Goal: Task Accomplishment & Management: Complete application form

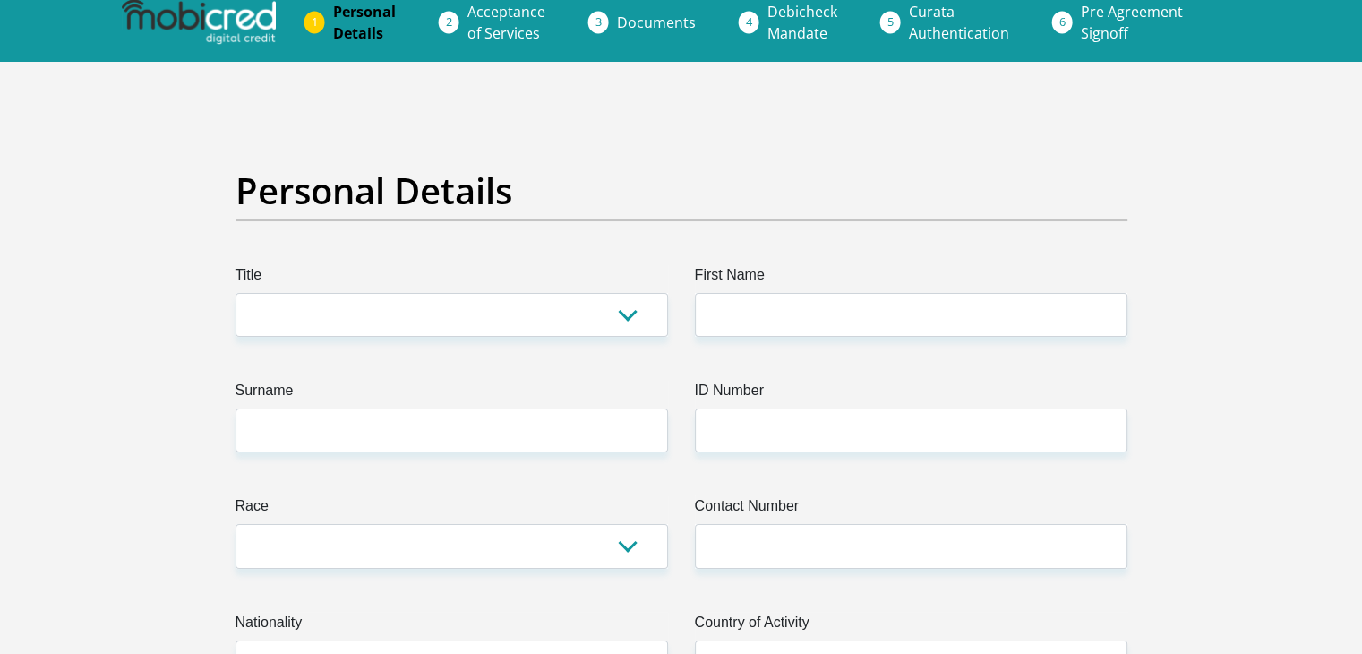
scroll to position [16, 0]
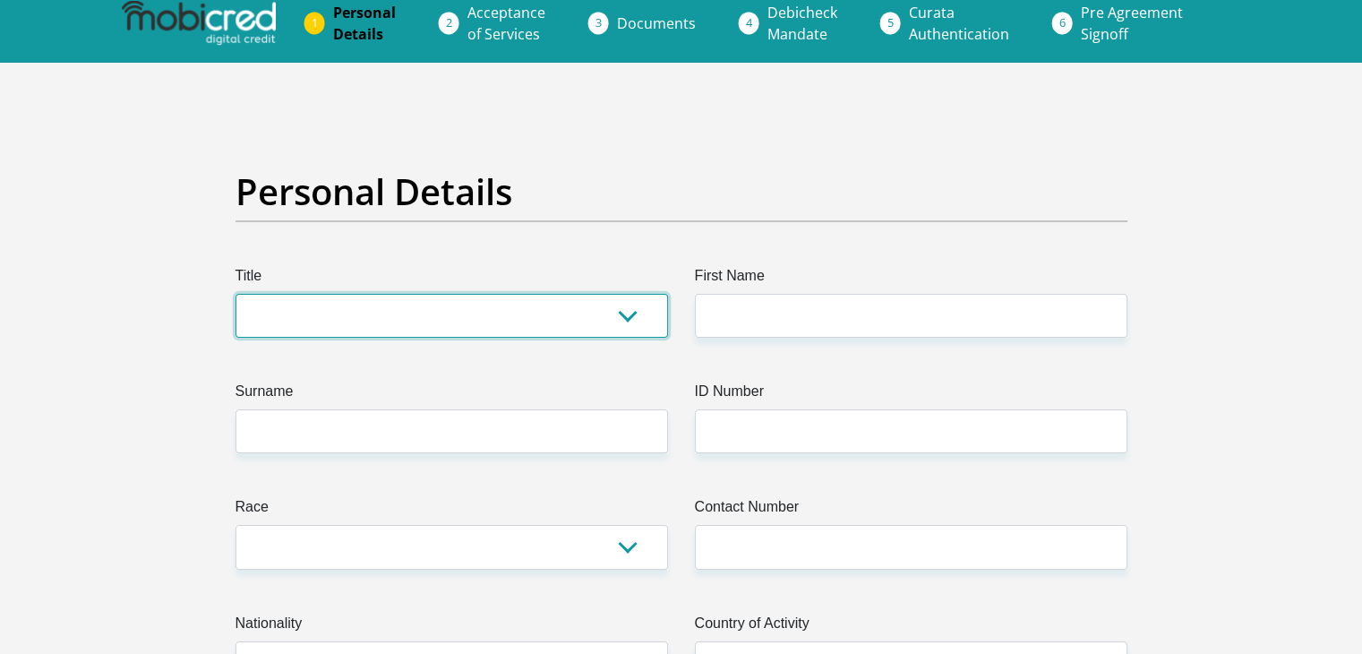
click at [385, 311] on select "Mr Ms Mrs Dr [PERSON_NAME]" at bounding box center [451, 316] width 432 height 44
select select "Mrs"
click at [235, 294] on select "Mr Ms Mrs Dr [PERSON_NAME]" at bounding box center [451, 316] width 432 height 44
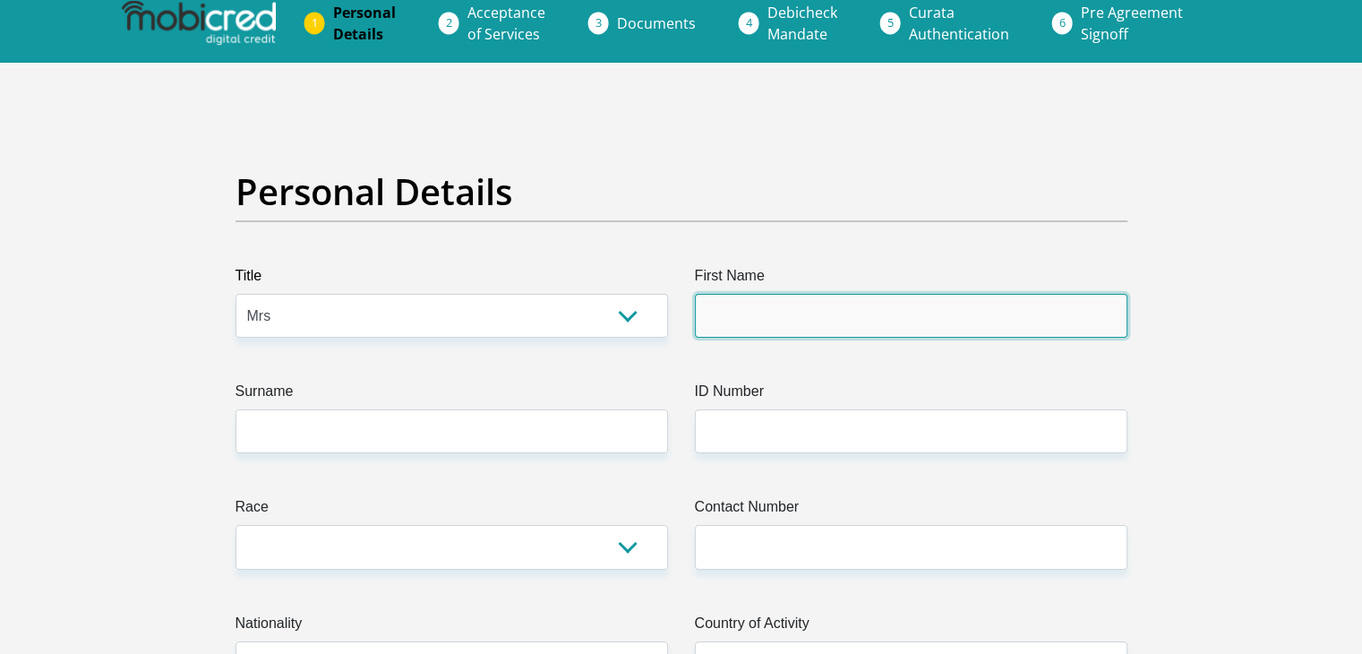
click at [755, 300] on input "First Name" at bounding box center [911, 316] width 432 height 44
type input "[PERSON_NAME]"
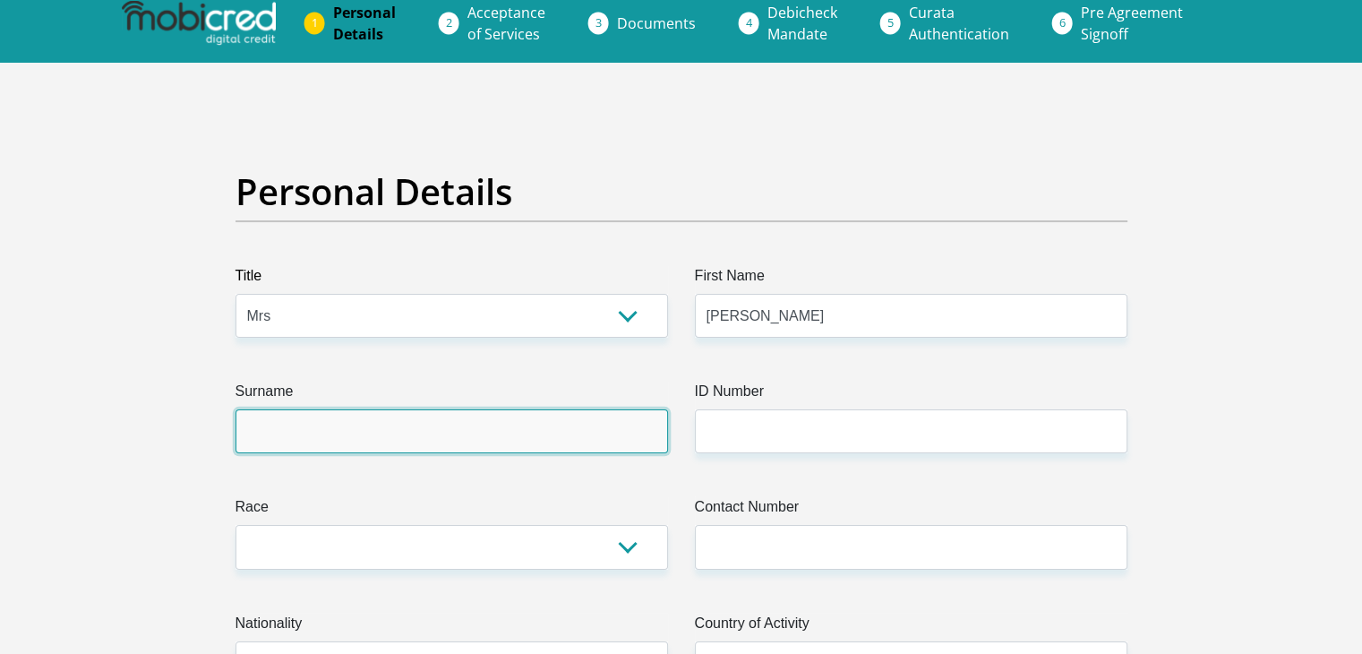
type input "vonallemann"
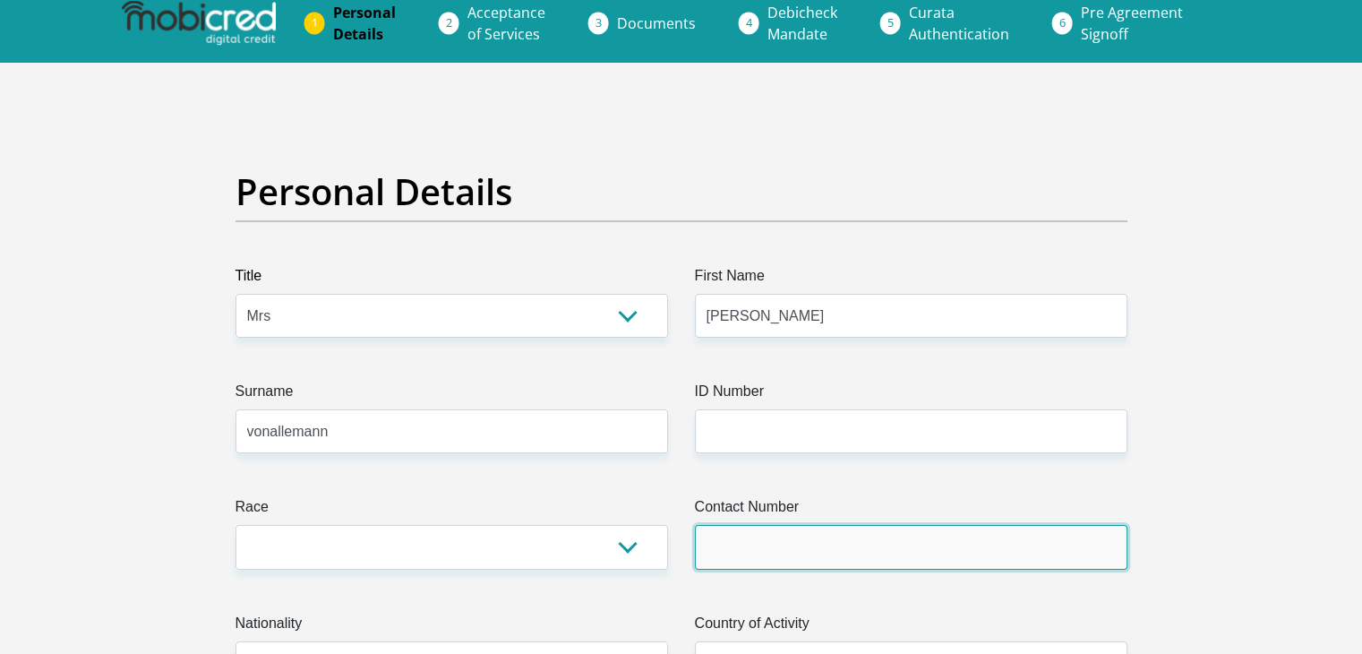
type input "0728618526"
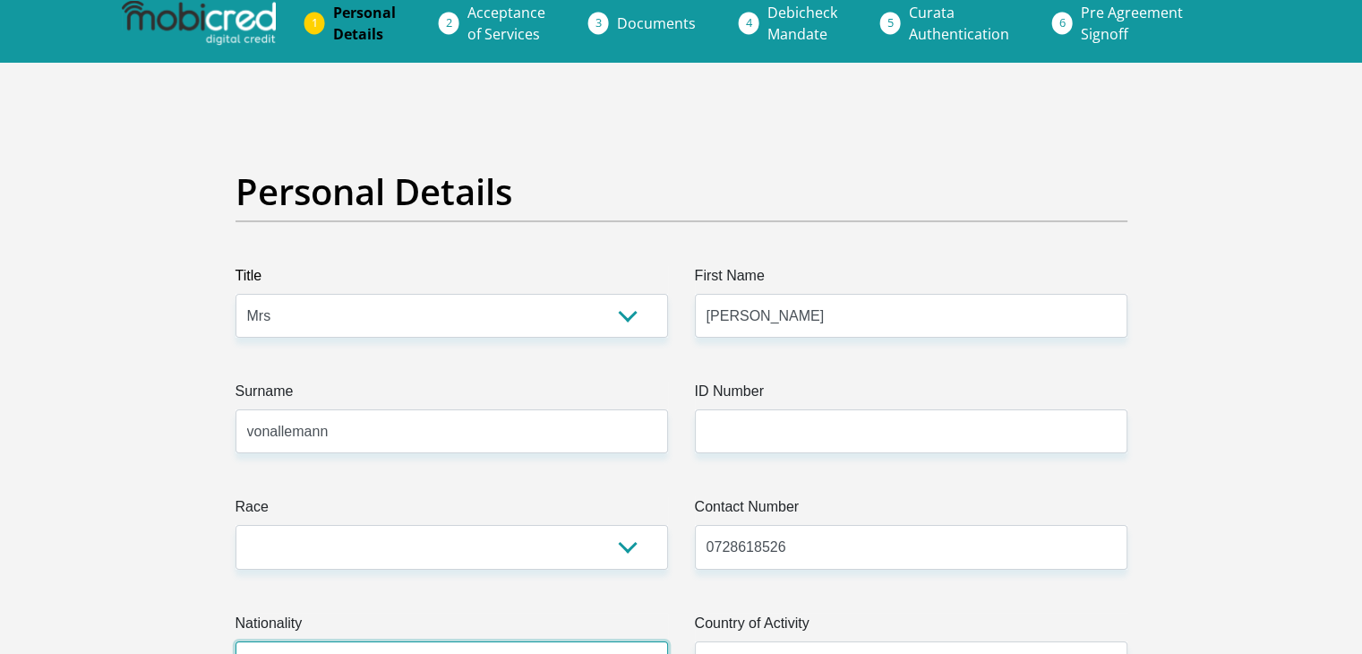
select select "ZAF"
type input "[STREET_ADDRESS], [GEOGRAPHIC_DATA], [GEOGRAPHIC_DATA], [GEOGRAPHIC_DATA]"
type input "ballito, [GEOGRAPHIC_DATA]"
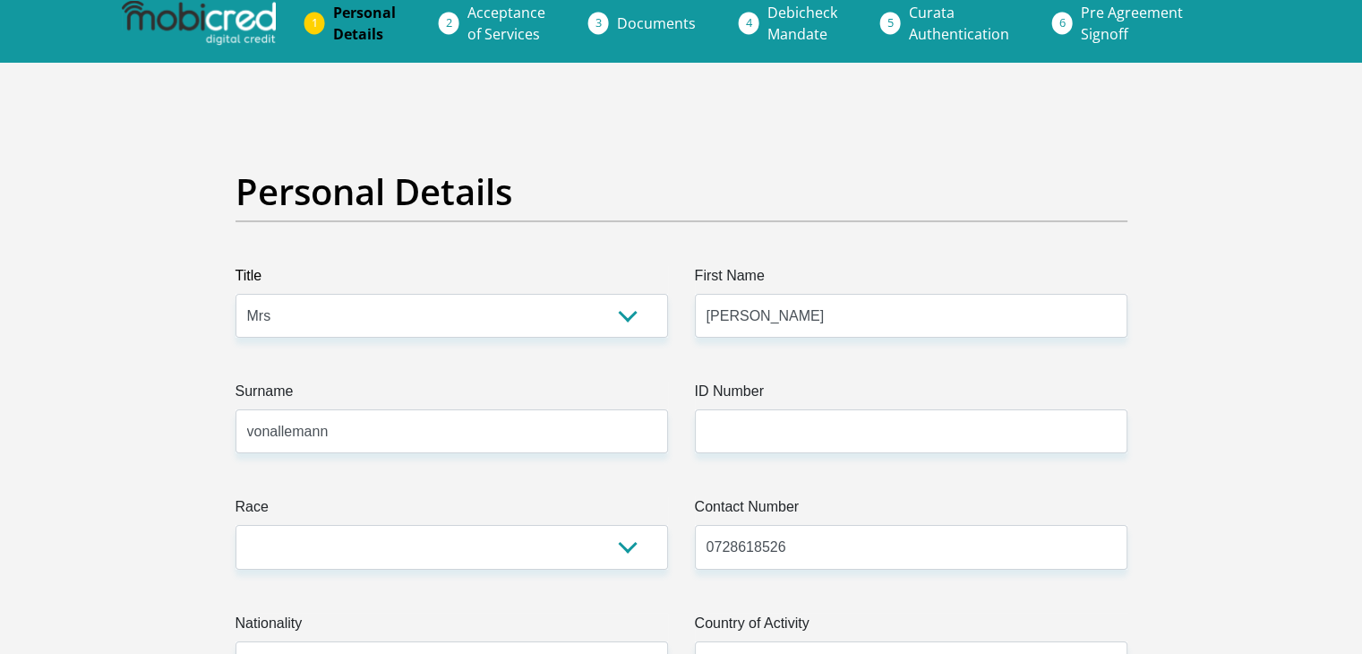
type input "4390"
click at [709, 316] on input "[PERSON_NAME]" at bounding box center [911, 316] width 432 height 44
type input "[PERSON_NAME]"
click at [268, 432] on input "vonallemann" at bounding box center [451, 431] width 432 height 44
click at [272, 433] on input "vonallemann" at bounding box center [451, 431] width 432 height 44
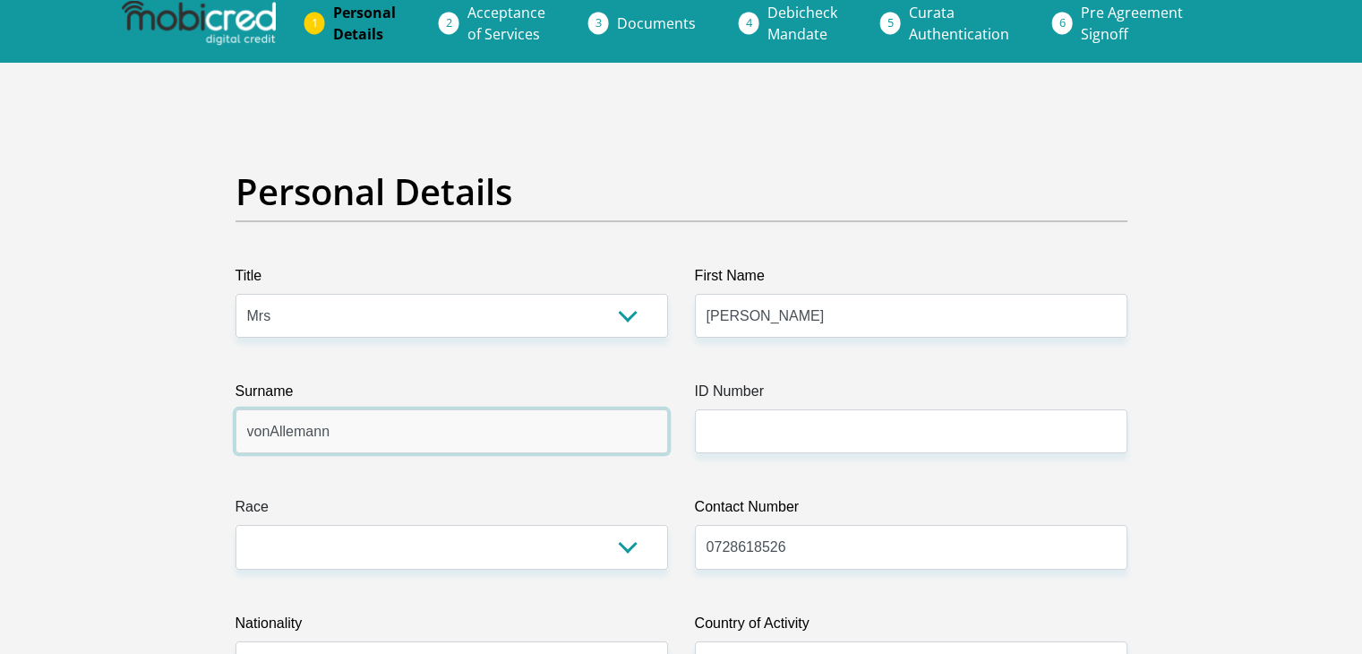
type input "vonAllemann"
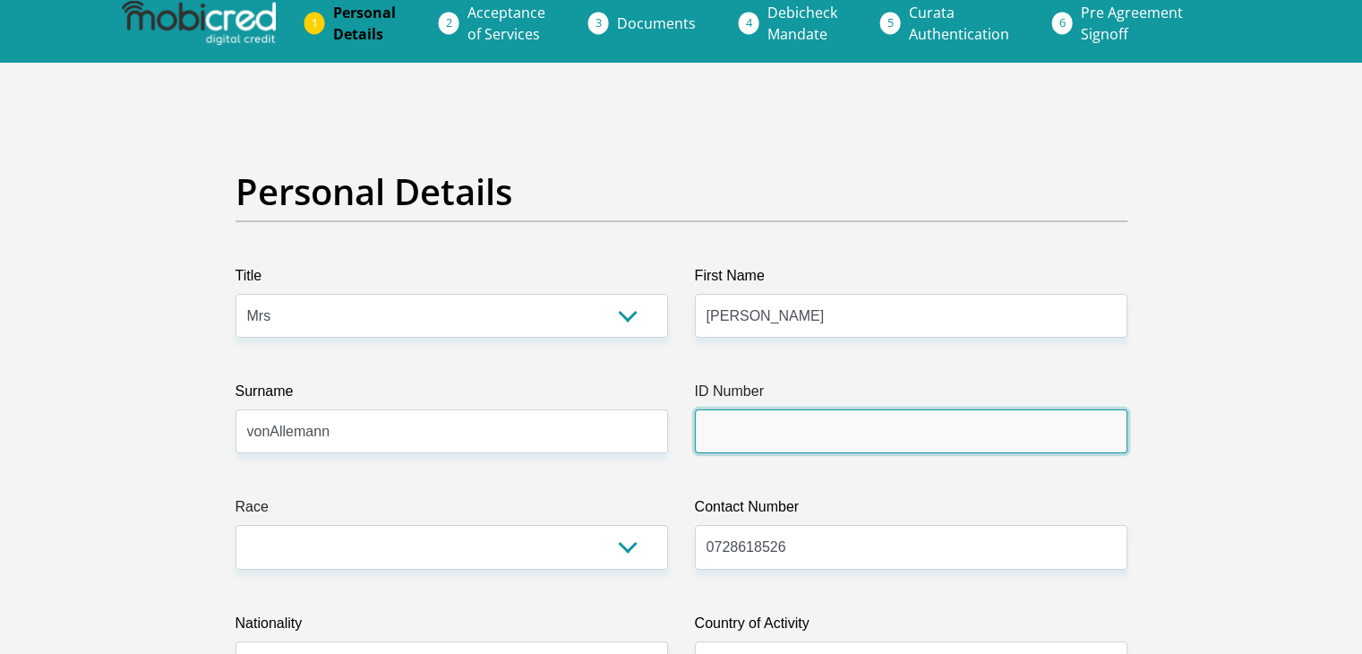
click at [742, 431] on input "ID Number" at bounding box center [911, 431] width 432 height 44
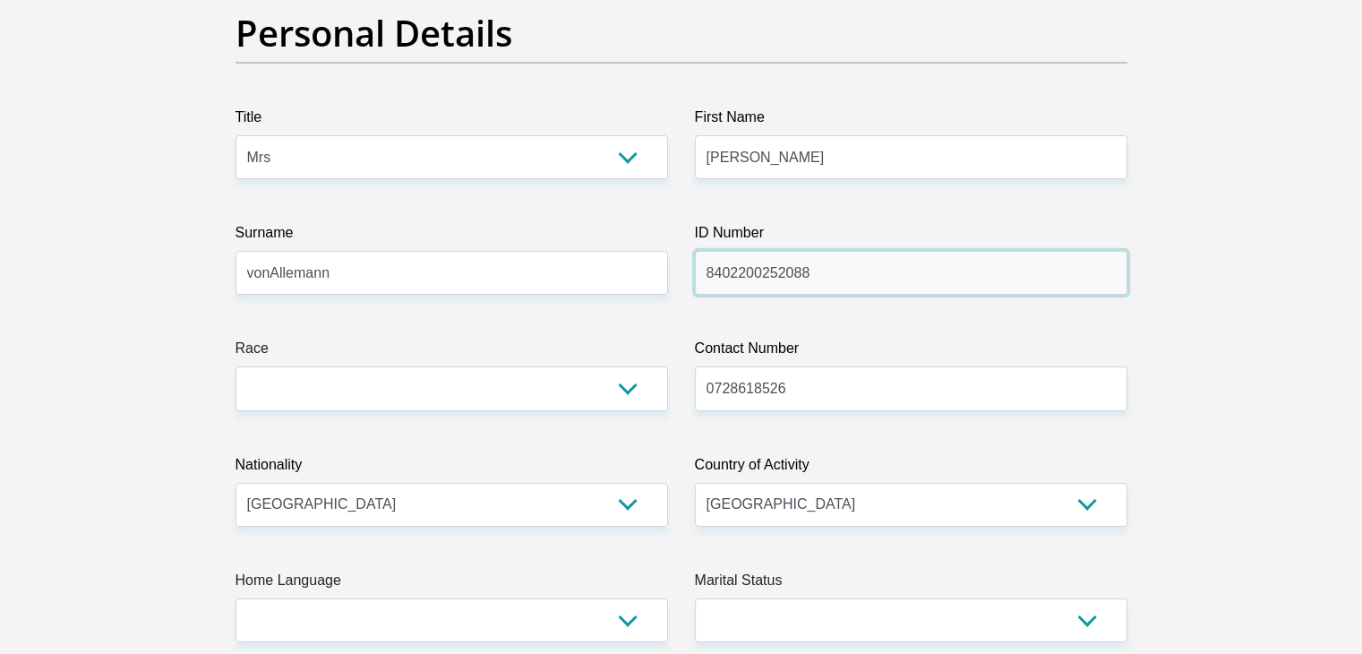
scroll to position [186, 0]
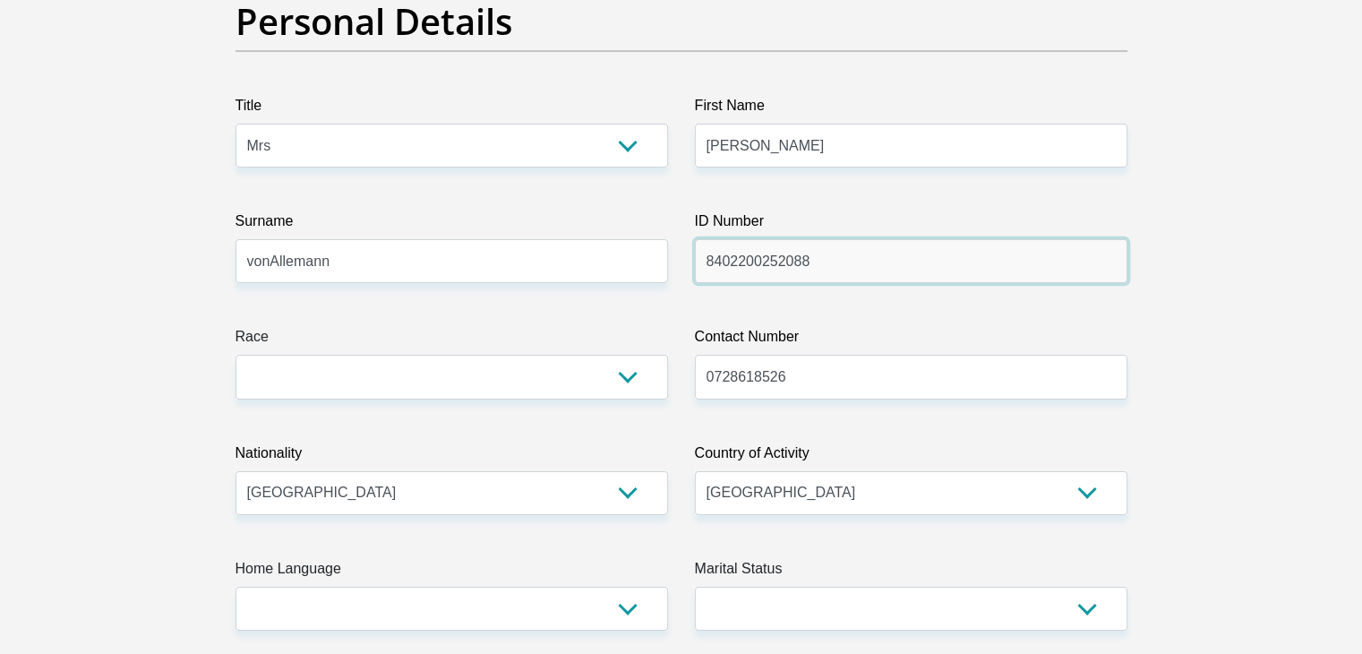
type input "8402200252088"
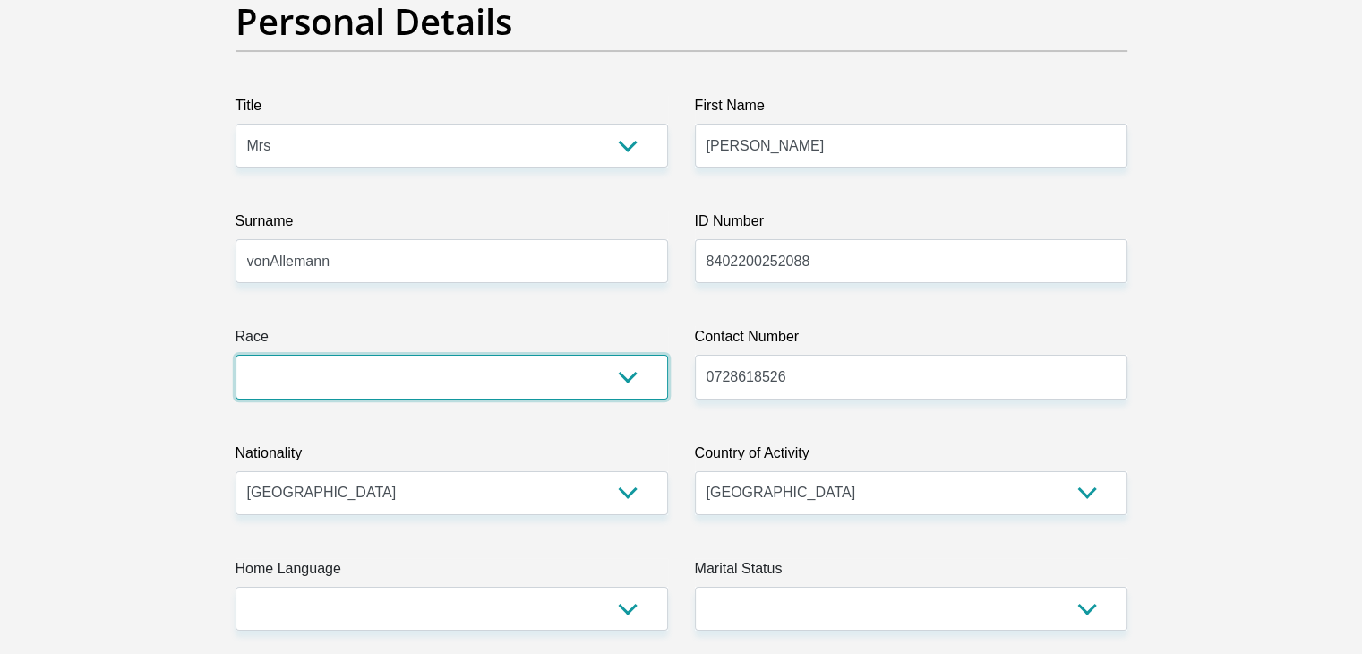
click at [525, 378] on select "Black Coloured Indian White Other" at bounding box center [451, 377] width 432 height 44
select select "4"
click at [235, 355] on select "Black Coloured Indian White Other" at bounding box center [451, 377] width 432 height 44
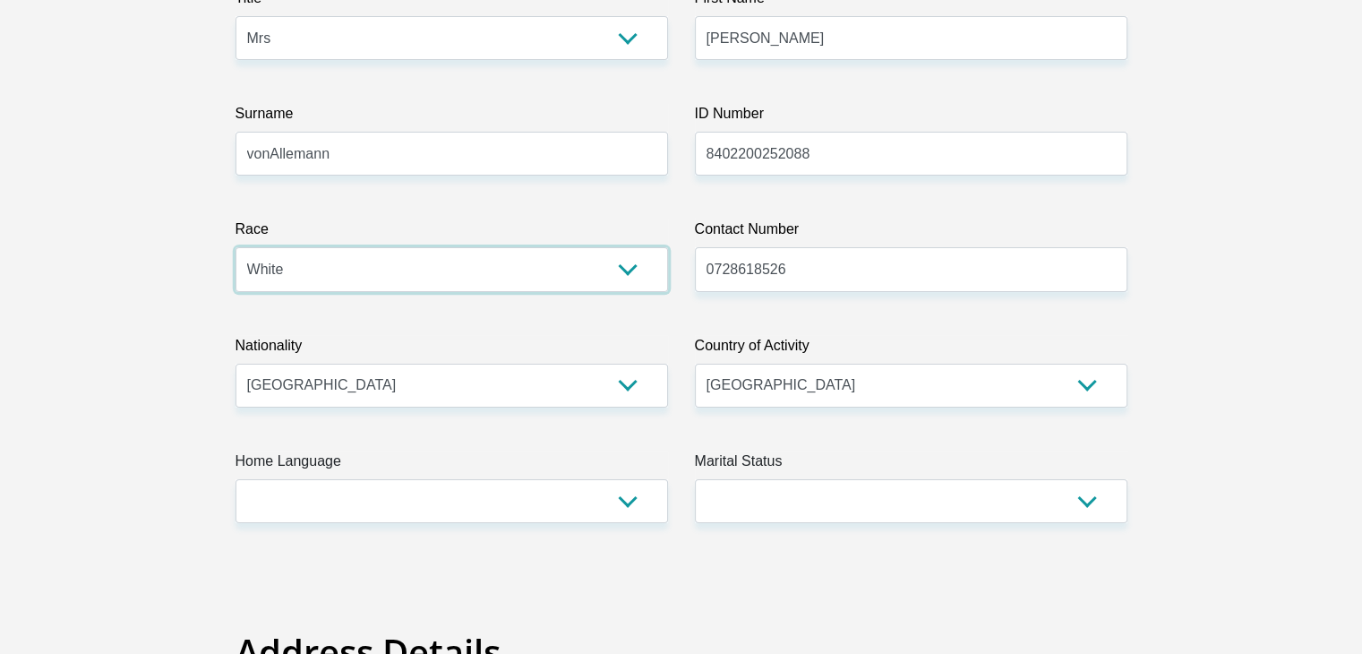
scroll to position [332, 0]
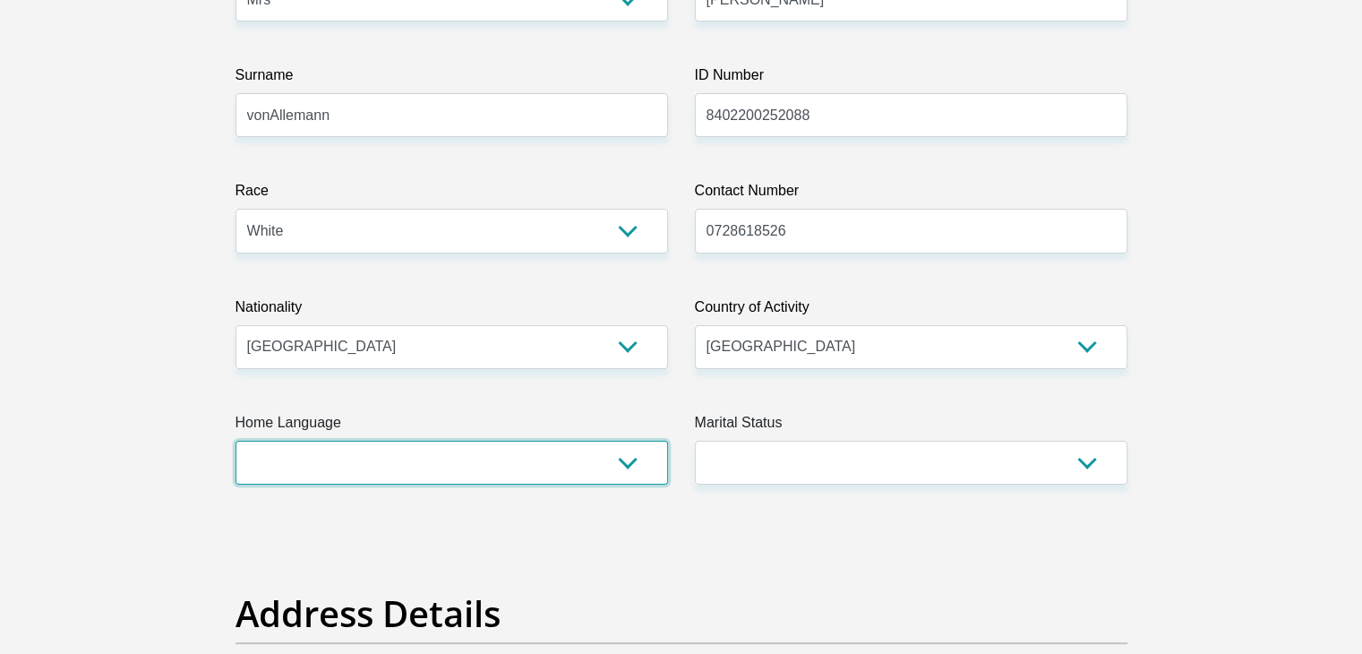
click at [628, 470] on select "Afrikaans English Sepedi South Ndebele Southern Sotho Swati Tsonga Tswana Venda…" at bounding box center [451, 462] width 432 height 44
select select "eng"
click at [235, 440] on select "Afrikaans English Sepedi South Ndebele Southern Sotho Swati Tsonga Tswana Venda…" at bounding box center [451, 462] width 432 height 44
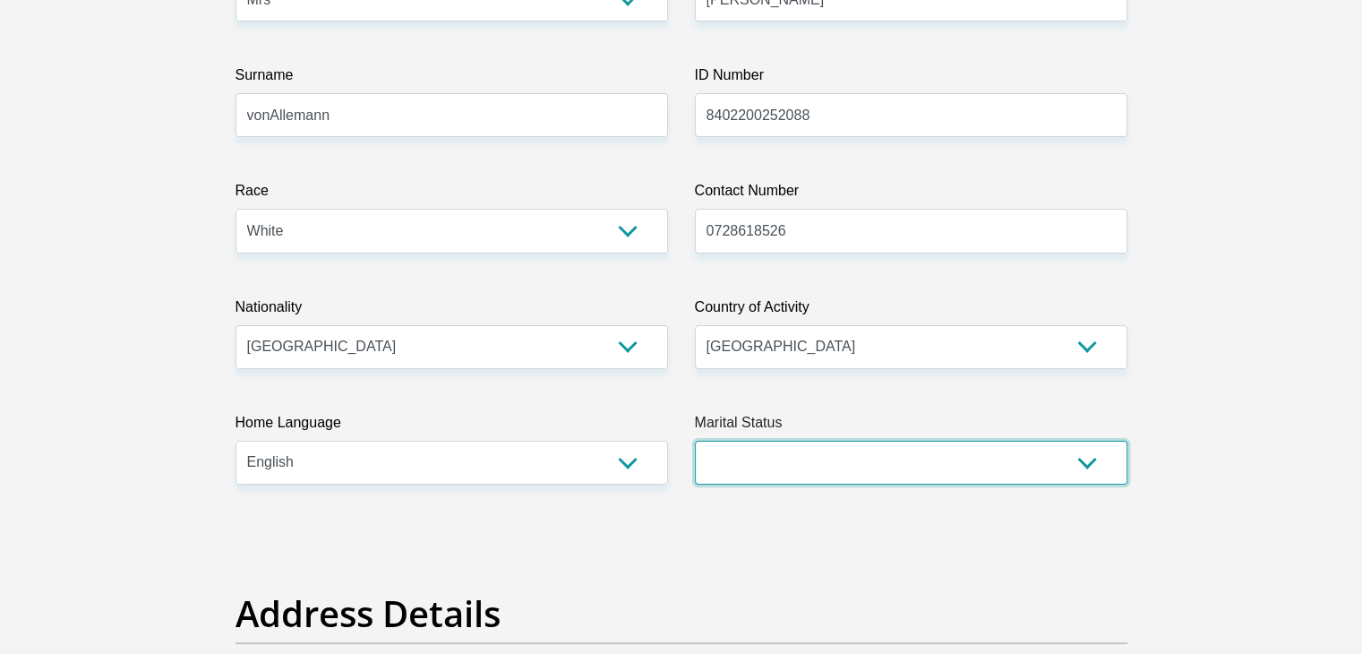
click at [1079, 466] on select "Married ANC Single Divorced Widowed Married COP or Customary Law" at bounding box center [911, 462] width 432 height 44
select select "1"
click at [695, 440] on select "Married ANC Single Divorced Widowed Married COP or Customary Law" at bounding box center [911, 462] width 432 height 44
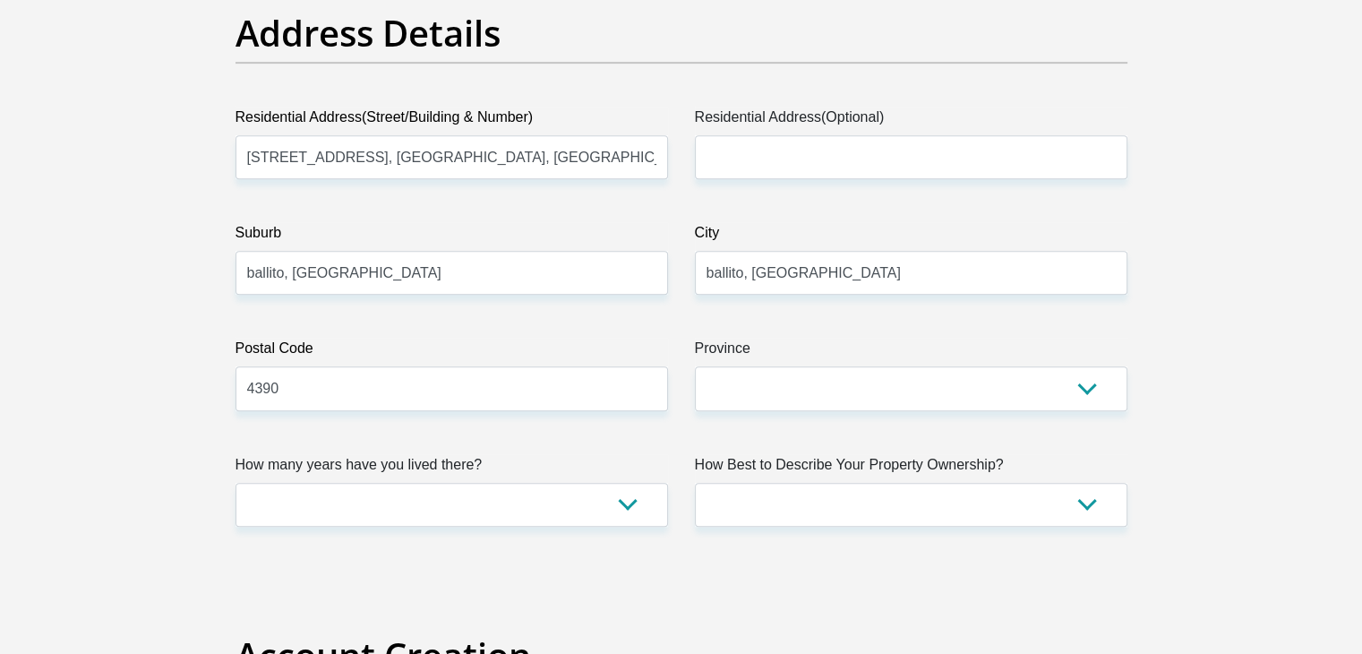
scroll to position [922, 0]
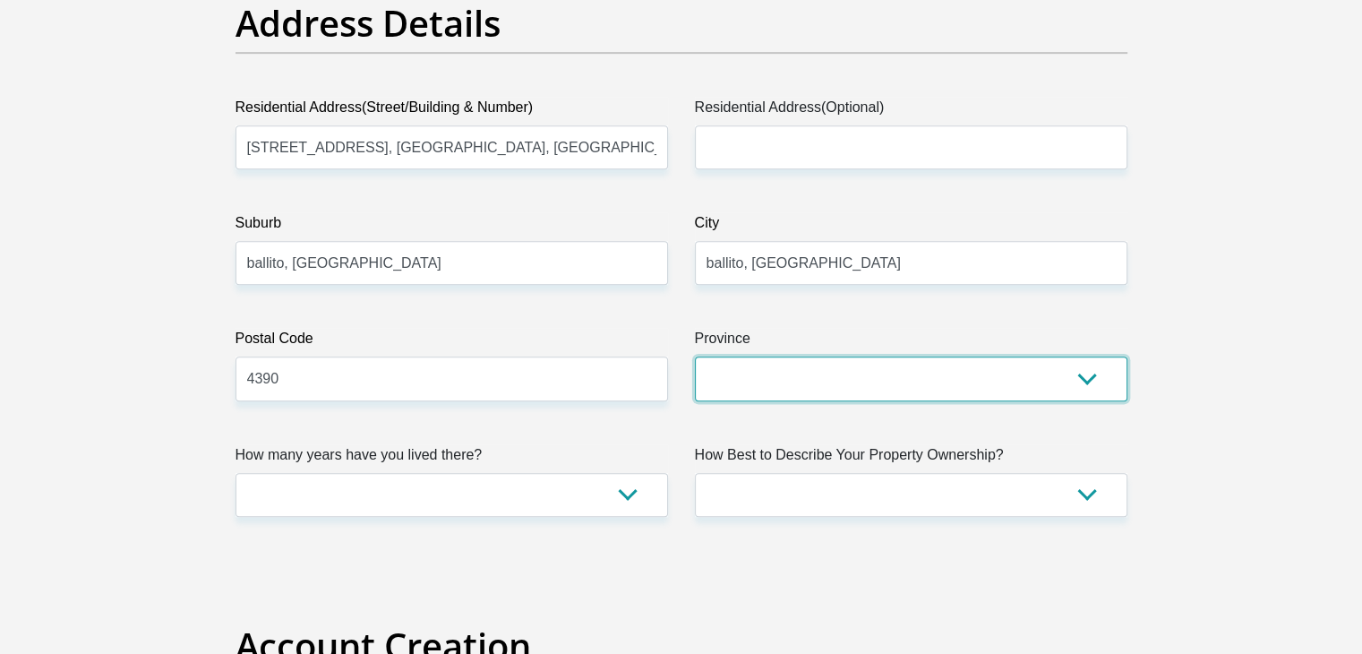
click at [1081, 389] on select "Eastern Cape Free State [GEOGRAPHIC_DATA] [GEOGRAPHIC_DATA][DATE] [GEOGRAPHIC_D…" at bounding box center [911, 378] width 432 height 44
select select "[GEOGRAPHIC_DATA][DATE]"
click at [695, 356] on select "Eastern Cape Free State [GEOGRAPHIC_DATA] [GEOGRAPHIC_DATA][DATE] [GEOGRAPHIC_D…" at bounding box center [911, 378] width 432 height 44
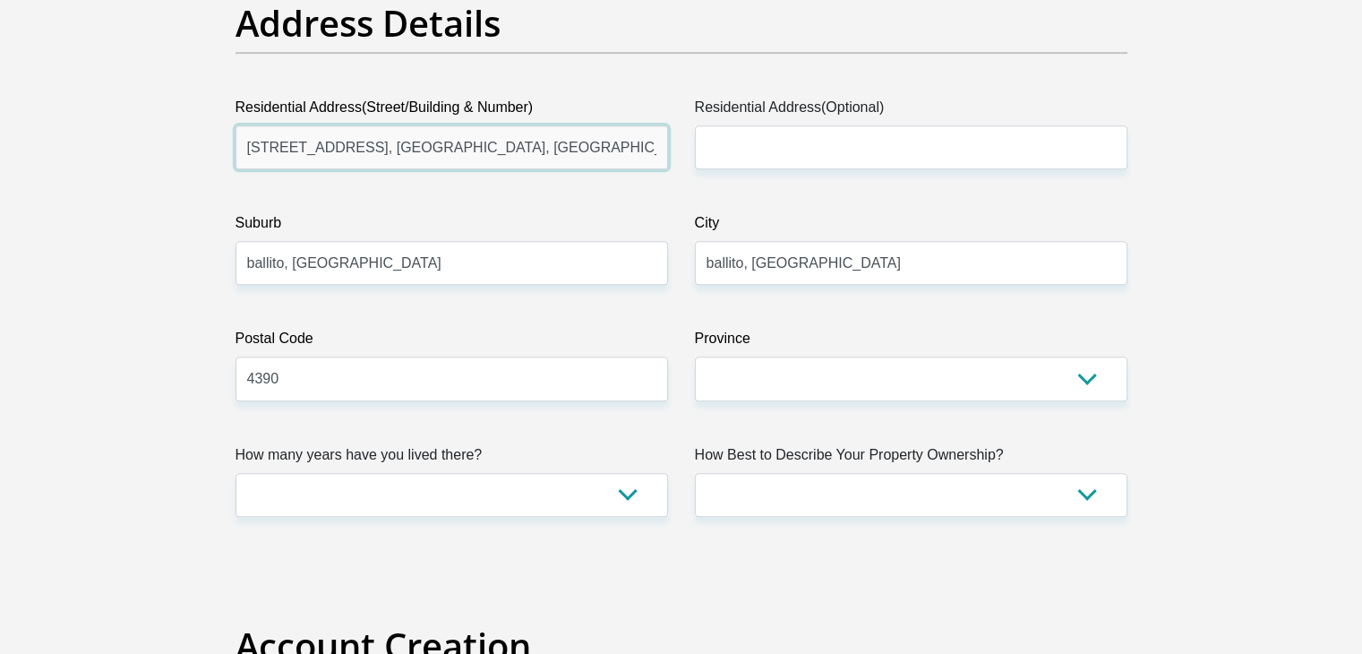
click at [568, 152] on input "[STREET_ADDRESS], [GEOGRAPHIC_DATA], [GEOGRAPHIC_DATA], [GEOGRAPHIC_DATA]" at bounding box center [451, 147] width 432 height 44
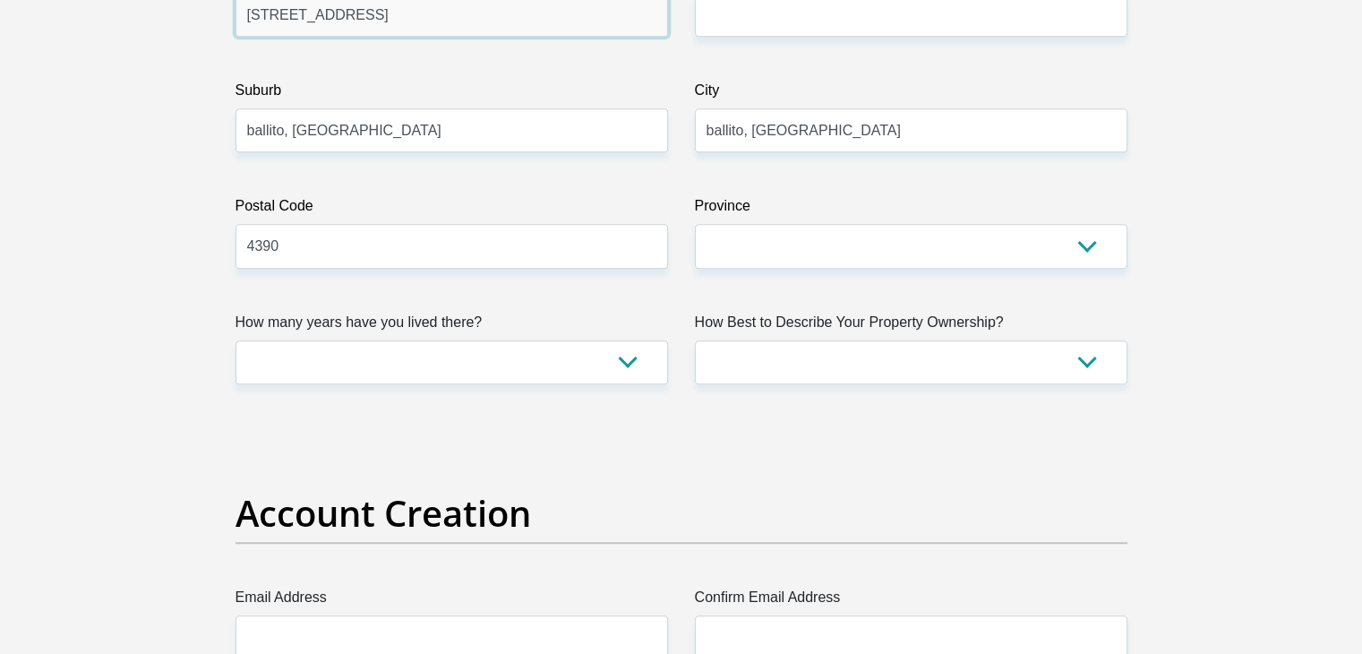
type input "[STREET_ADDRESS]"
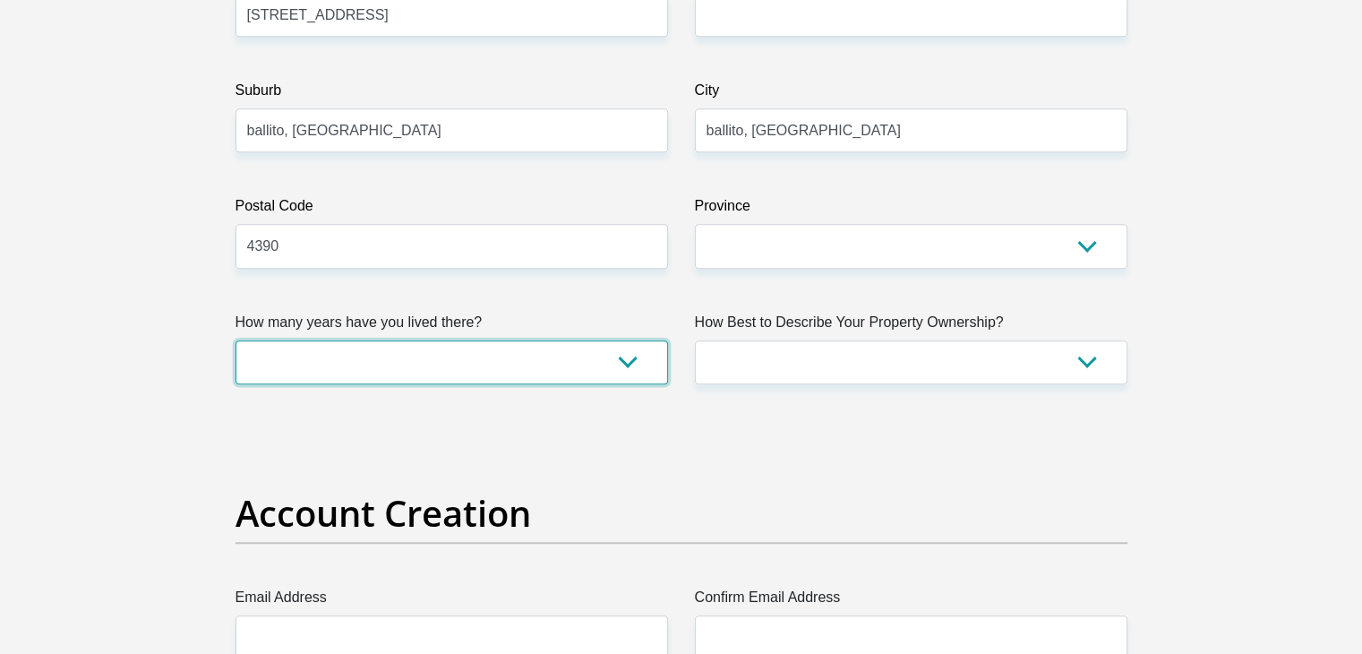
click at [584, 352] on select "less than 1 year 1-3 years 3-5 years 5+ years" at bounding box center [451, 362] width 432 height 44
select select "5"
click at [235, 340] on select "less than 1 year 1-3 years 3-5 years 5+ years" at bounding box center [451, 362] width 432 height 44
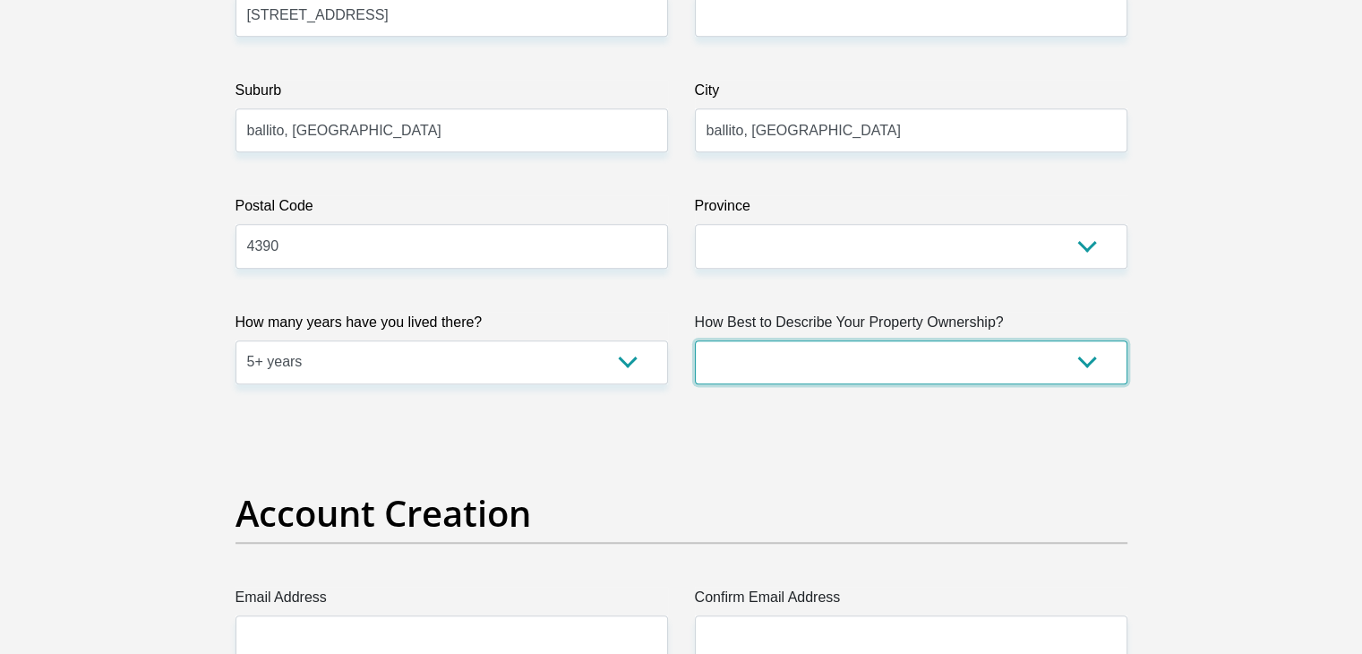
click at [1082, 360] on select "Owned Rented Family Owned Company Dwelling" at bounding box center [911, 362] width 432 height 44
select select "Rented"
click at [695, 340] on select "Owned Rented Family Owned Company Dwelling" at bounding box center [911, 362] width 432 height 44
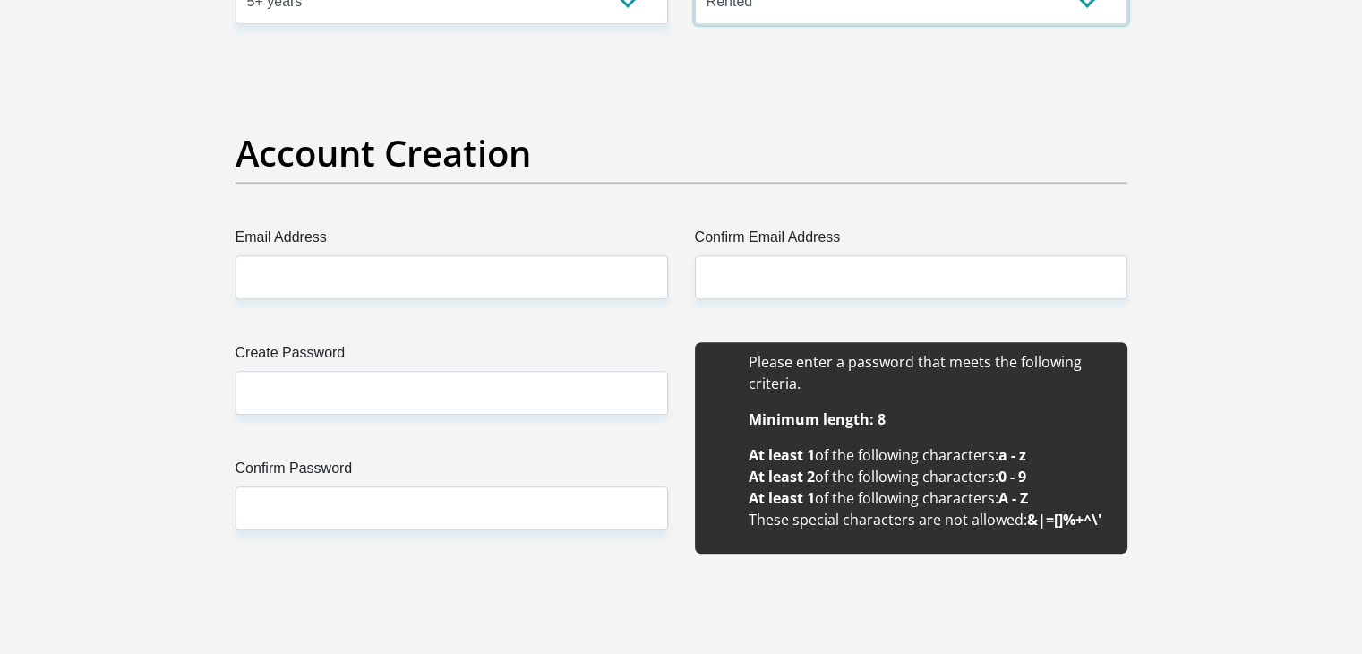
scroll to position [1416, 0]
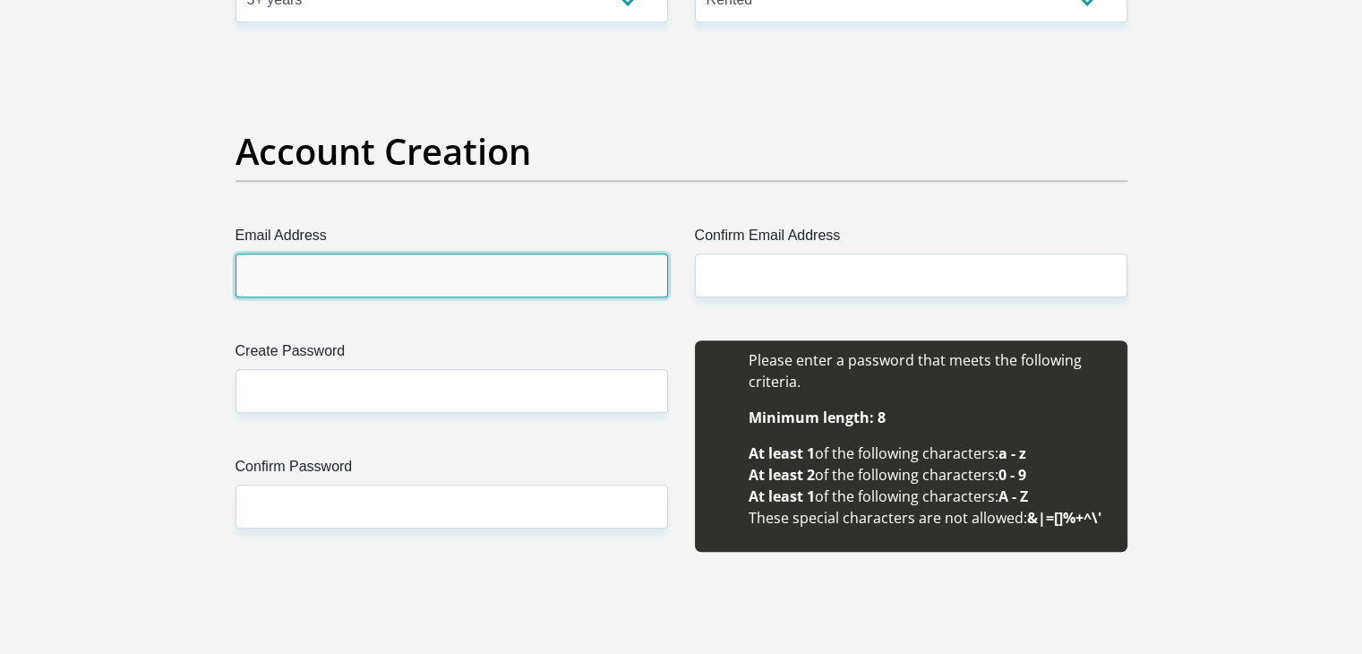
click at [458, 277] on input "Email Address" at bounding box center [451, 275] width 432 height 44
type input "[EMAIL_ADDRESS][DOMAIN_NAME]"
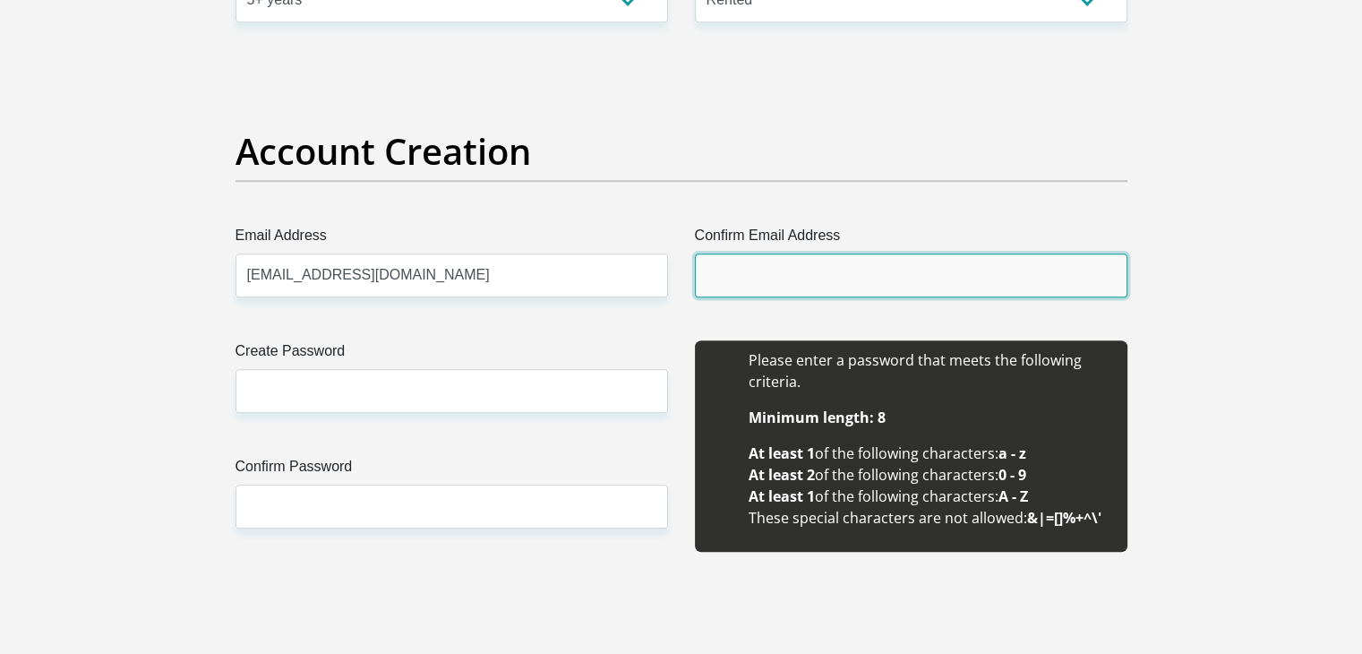
type input "[EMAIL_ADDRESS][DOMAIN_NAME]"
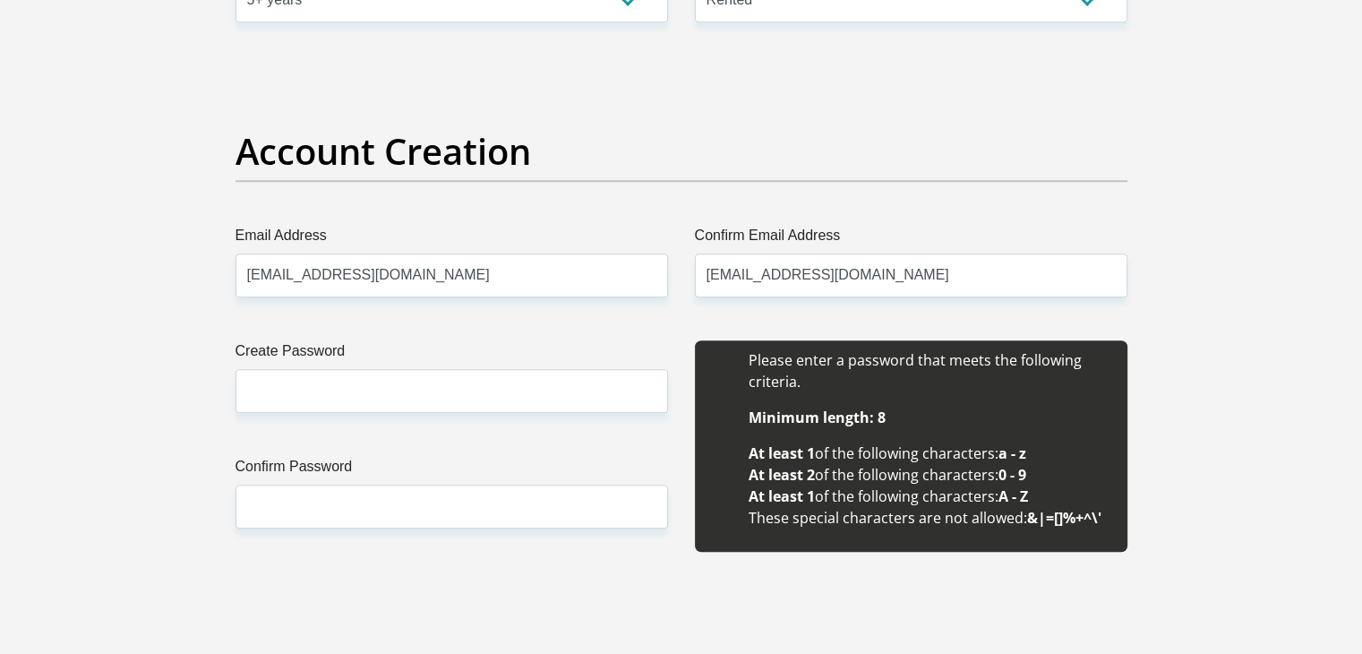
type input "[PERSON_NAME]"
type input "0728618526"
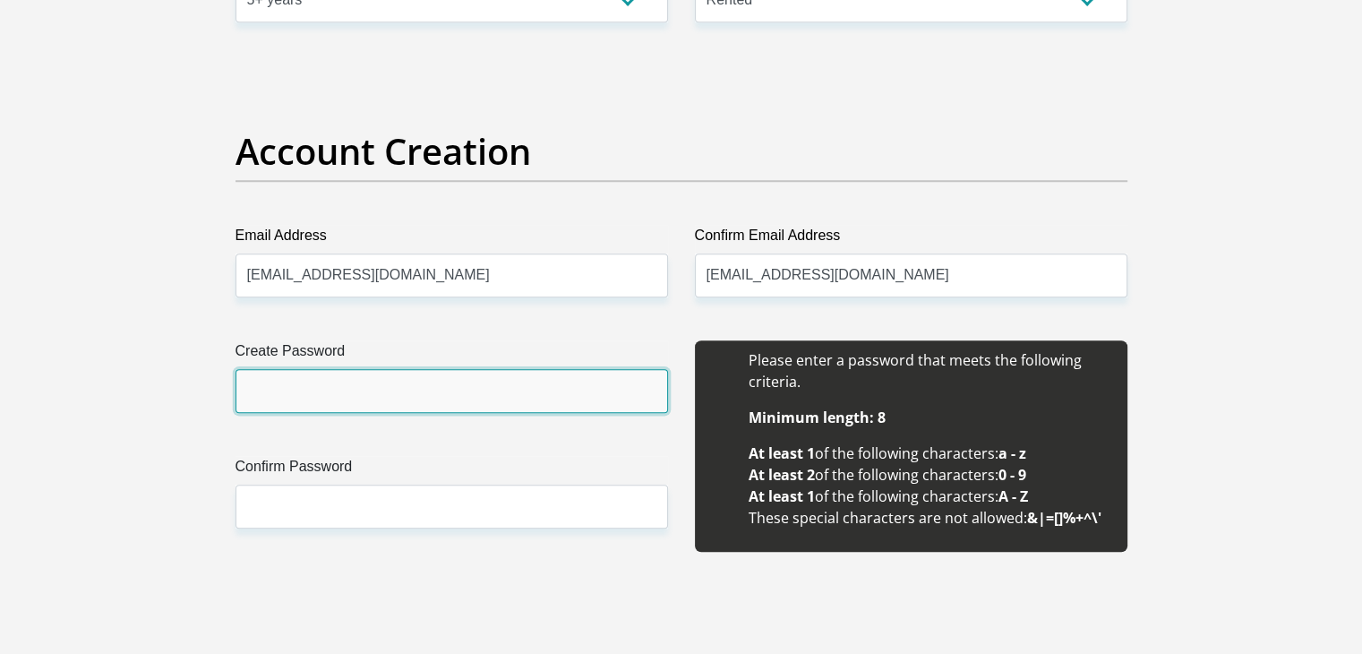
click at [420, 402] on input "Create Password" at bounding box center [451, 391] width 432 height 44
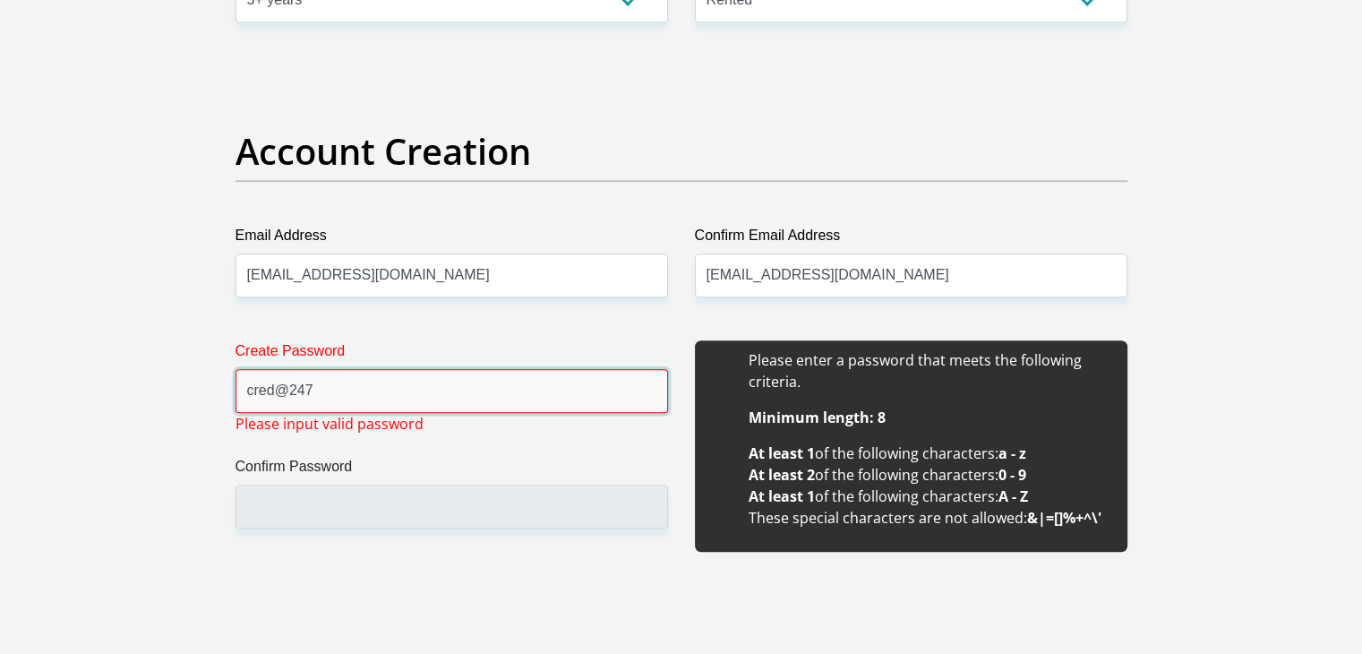
click at [273, 391] on input "cred@247" at bounding box center [451, 391] width 432 height 44
click at [312, 388] on input "credjess@247" at bounding box center [451, 391] width 432 height 44
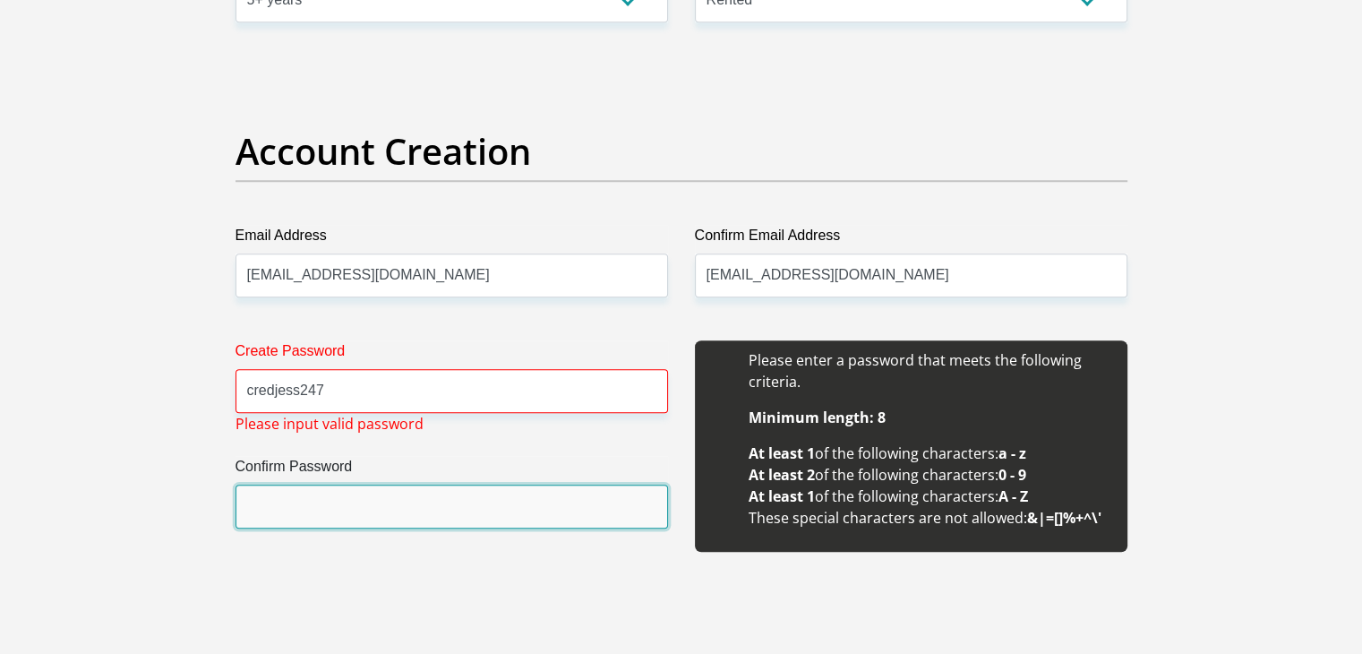
click at [269, 500] on input "Confirm Password" at bounding box center [451, 506] width 432 height 44
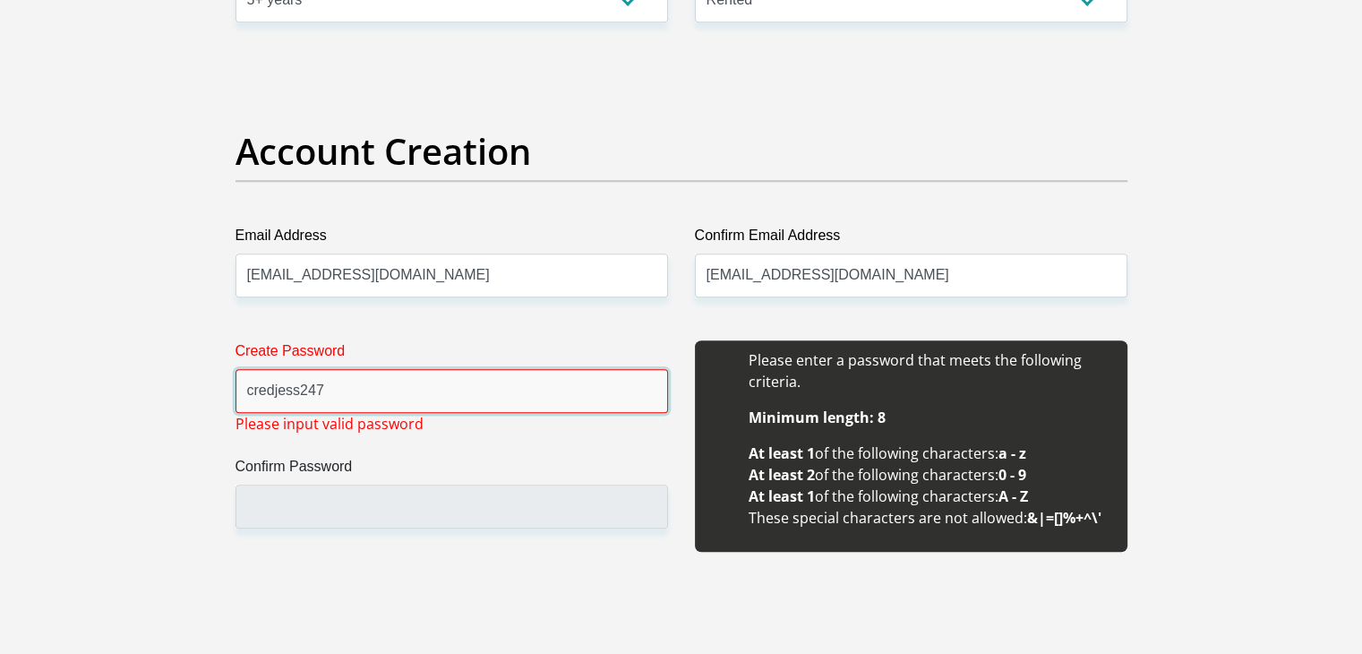
click at [254, 395] on input "credjess247" at bounding box center [451, 391] width 432 height 44
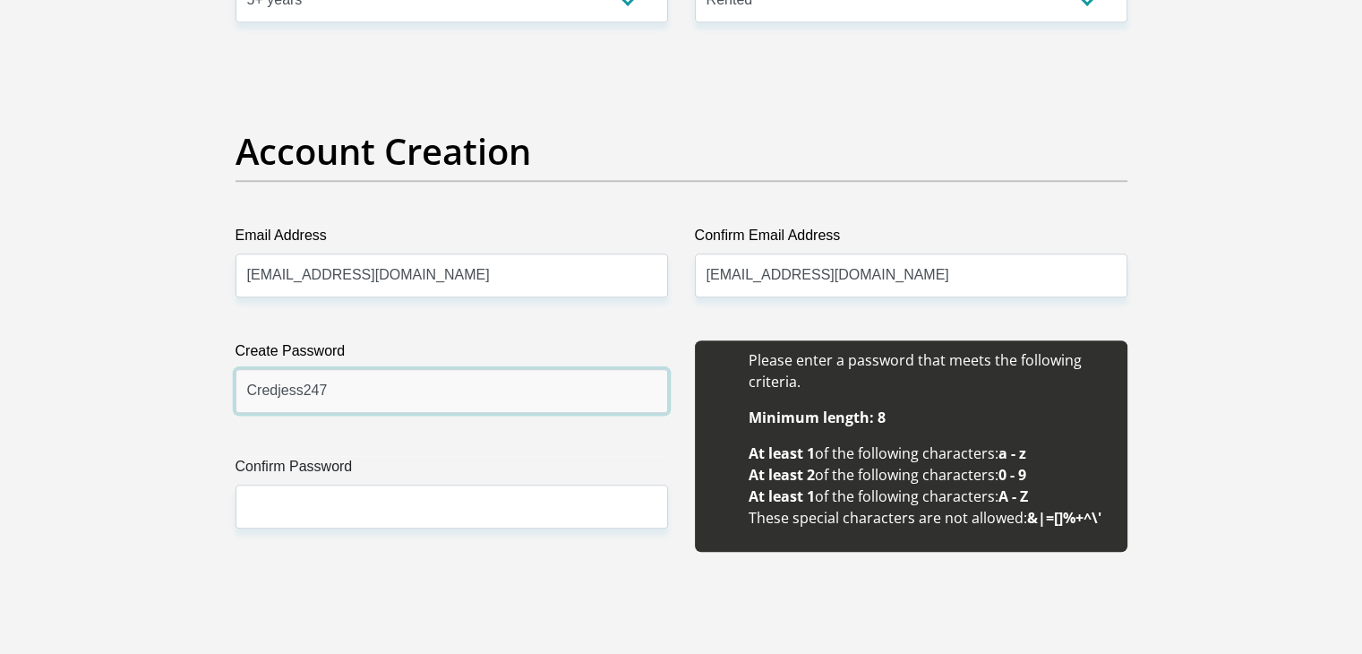
type input "Credjess247"
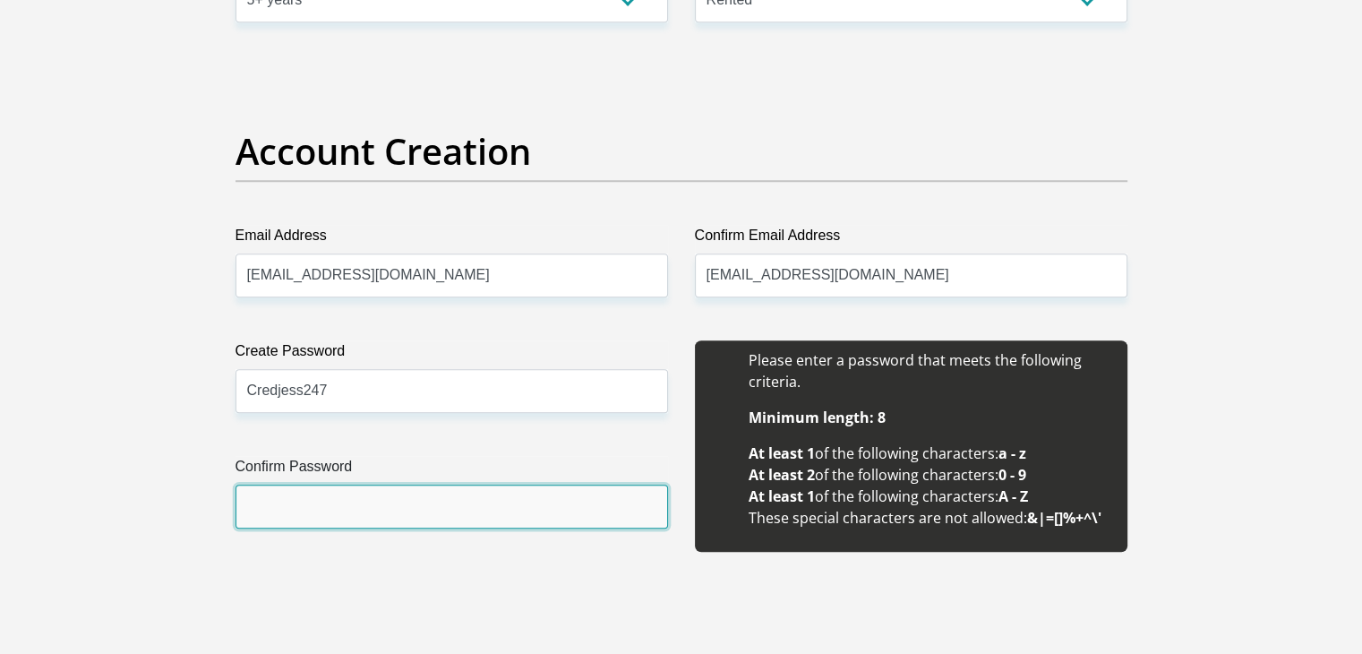
click at [304, 497] on input "Confirm Password" at bounding box center [451, 506] width 432 height 44
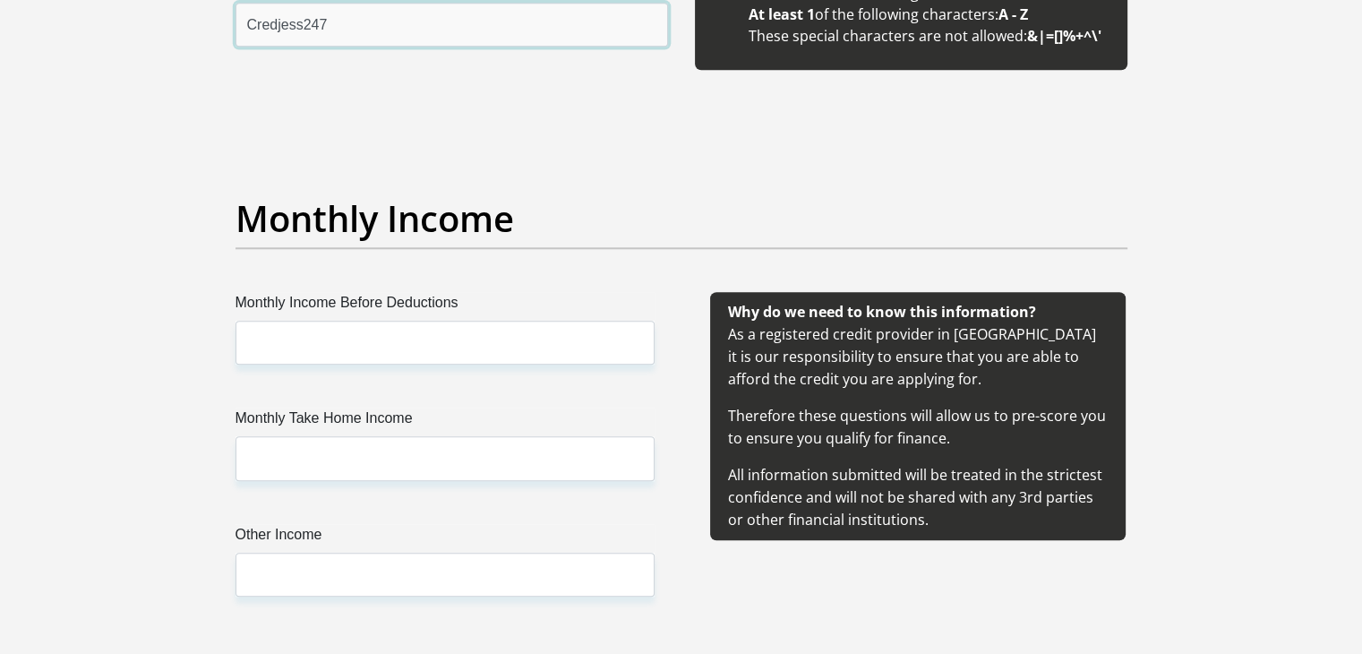
scroll to position [1904, 0]
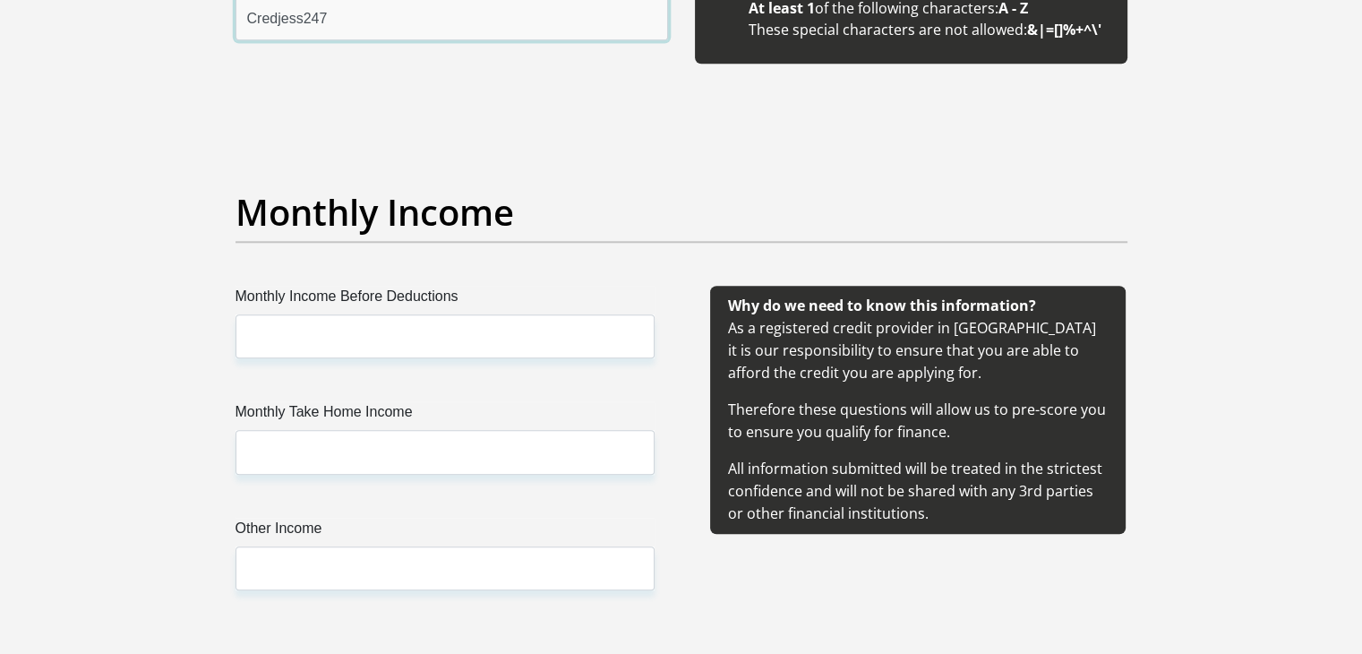
type input "Credjess247"
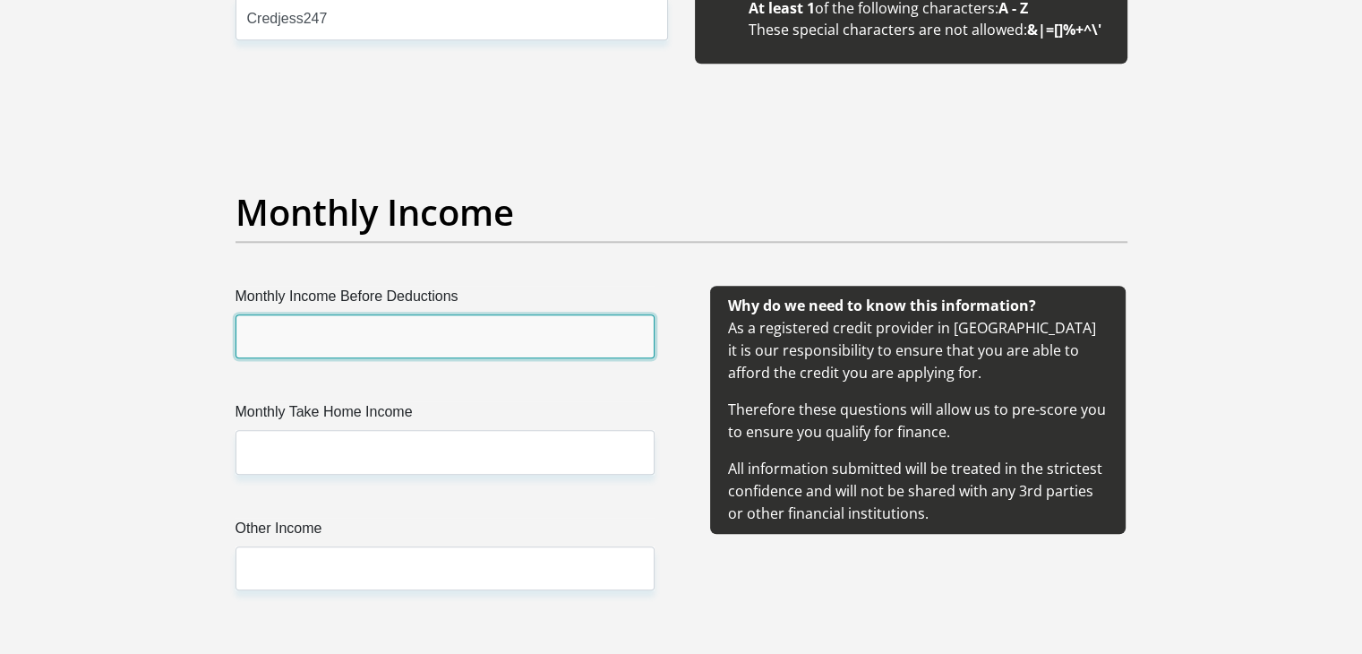
click at [320, 324] on input "Monthly Income Before Deductions" at bounding box center [444, 336] width 419 height 44
type input "25000"
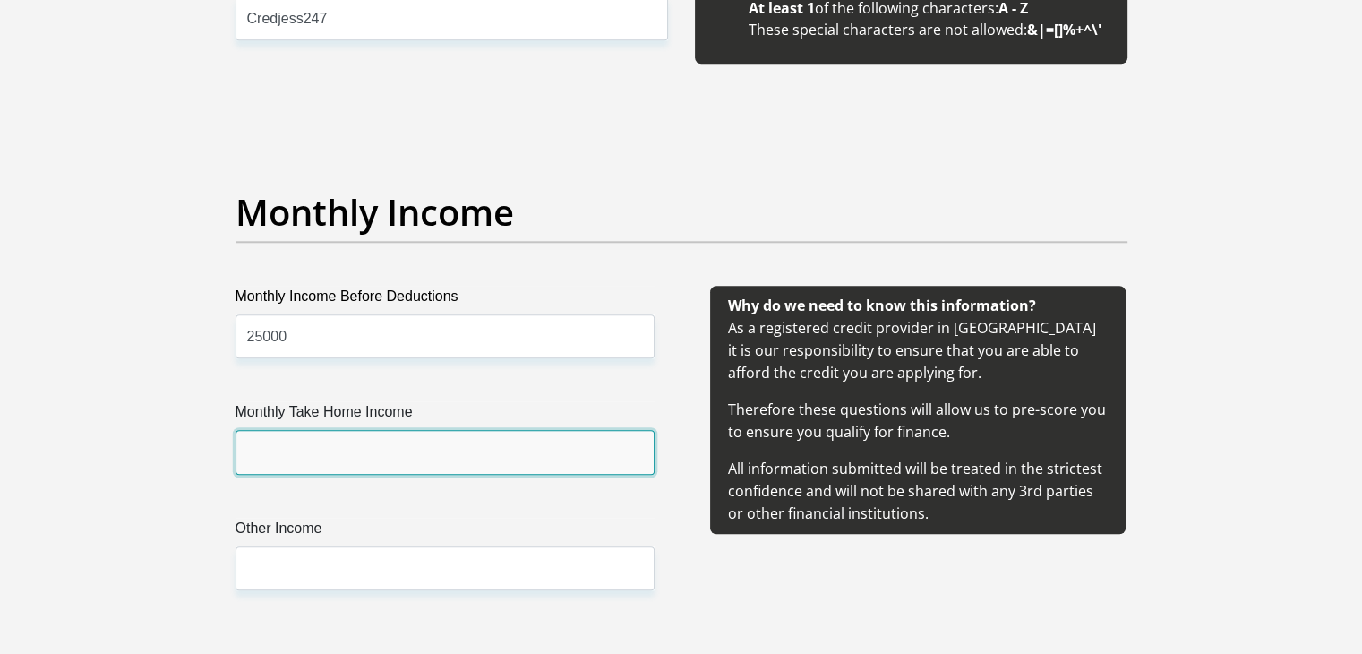
click at [297, 449] on input "Monthly Take Home Income" at bounding box center [444, 452] width 419 height 44
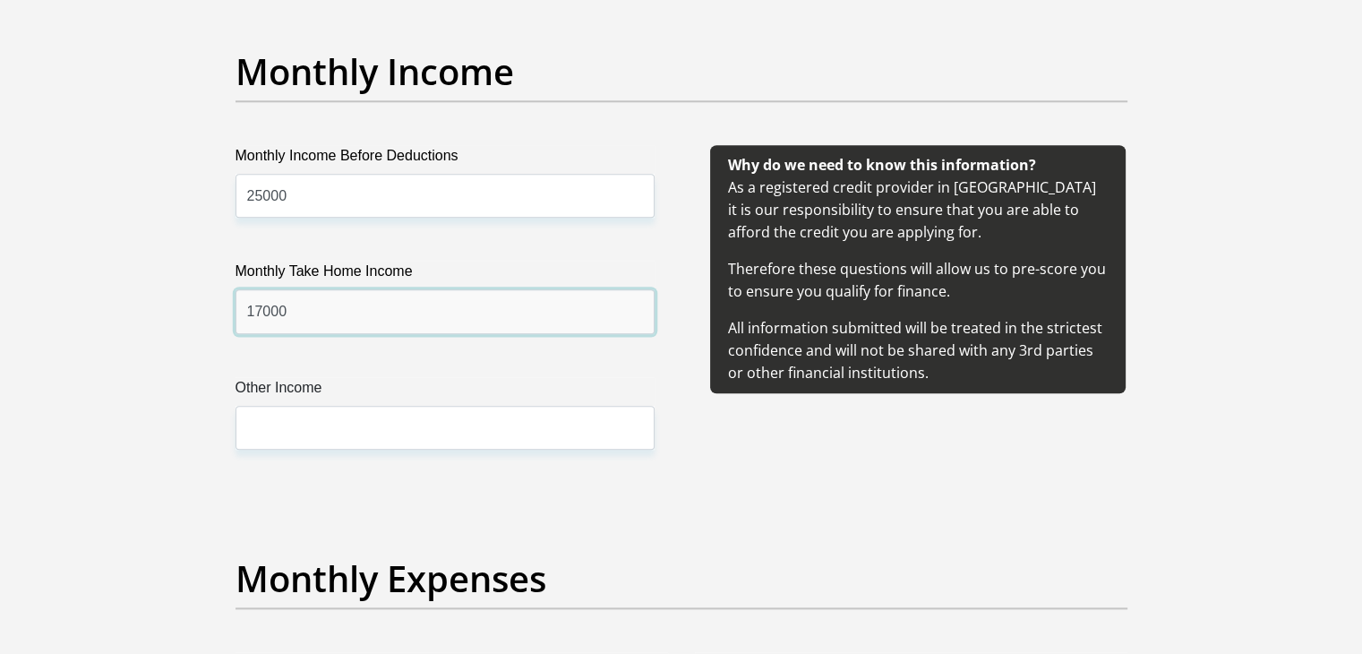
scroll to position [2045, 0]
type input "17000"
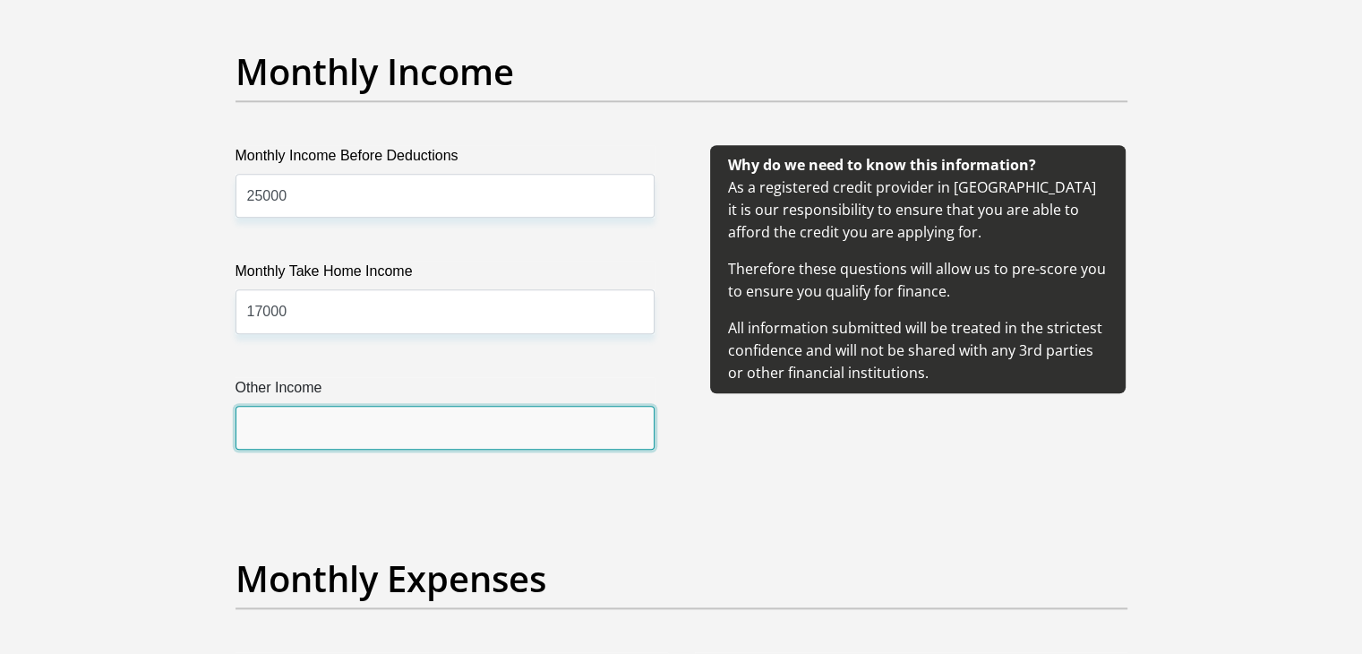
click at [291, 424] on input "Other Income" at bounding box center [444, 428] width 419 height 44
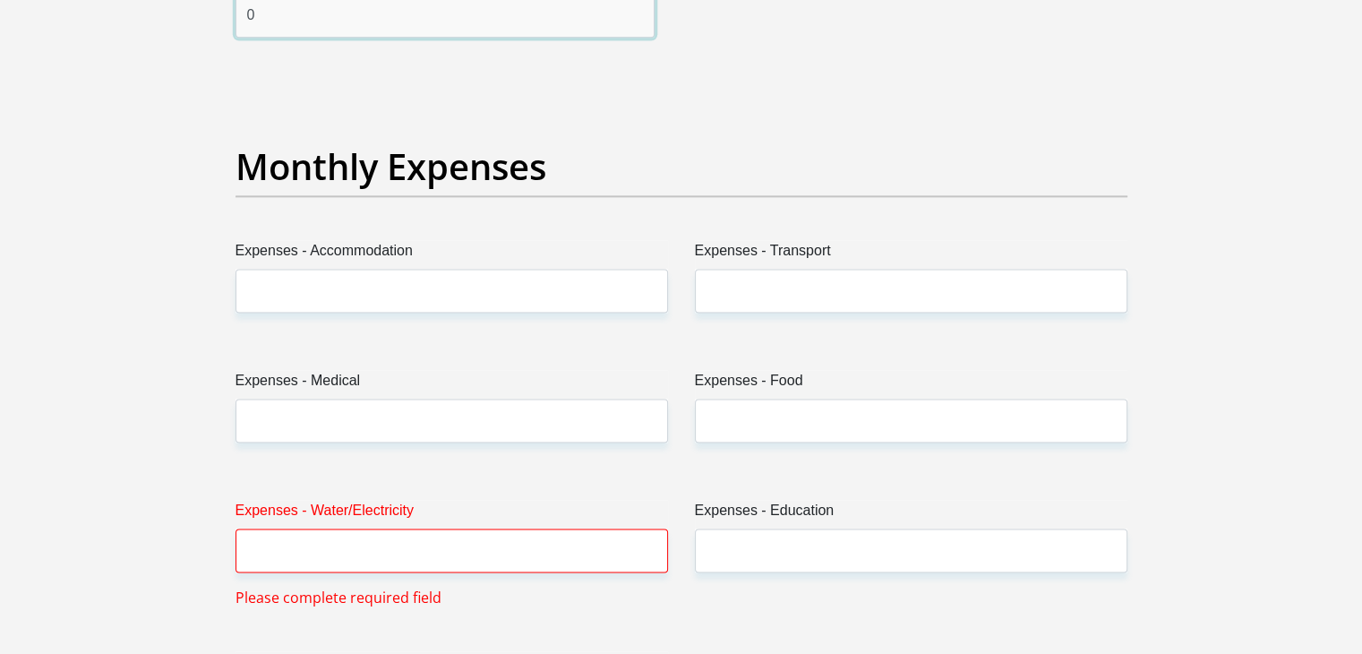
scroll to position [2458, 0]
type input "0"
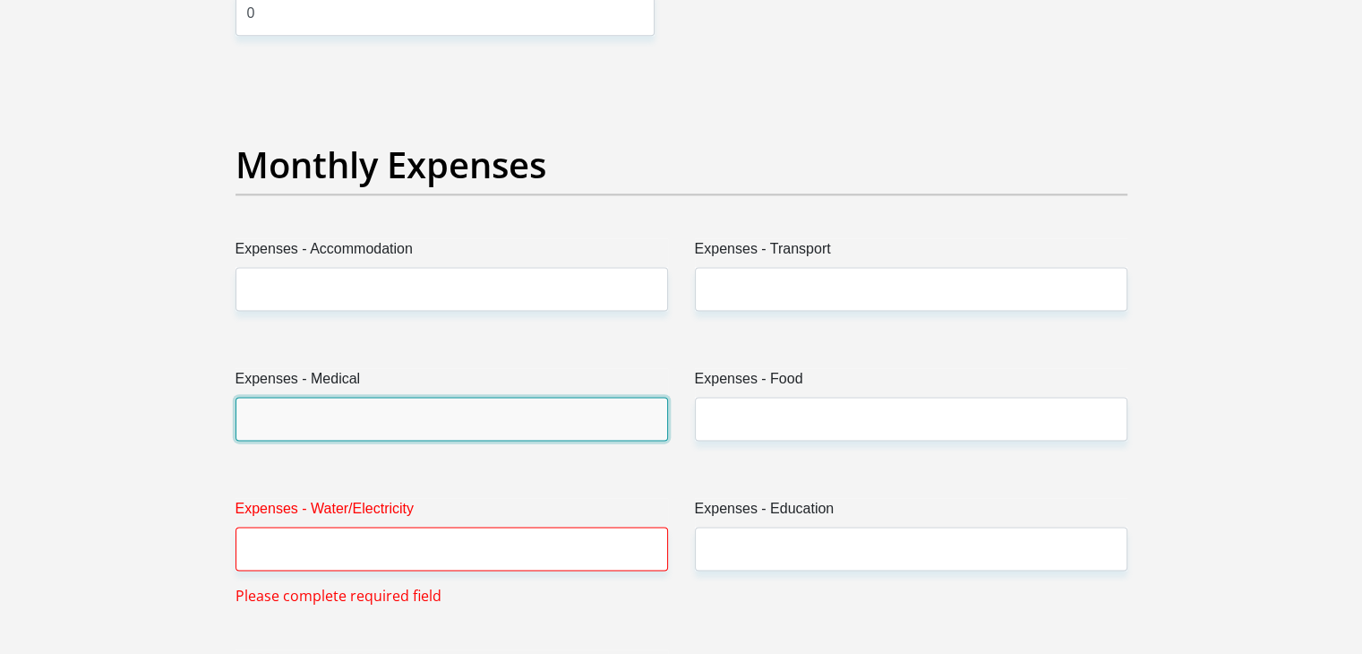
click at [379, 413] on input "Expenses - Medical" at bounding box center [451, 419] width 432 height 44
type input "3600"
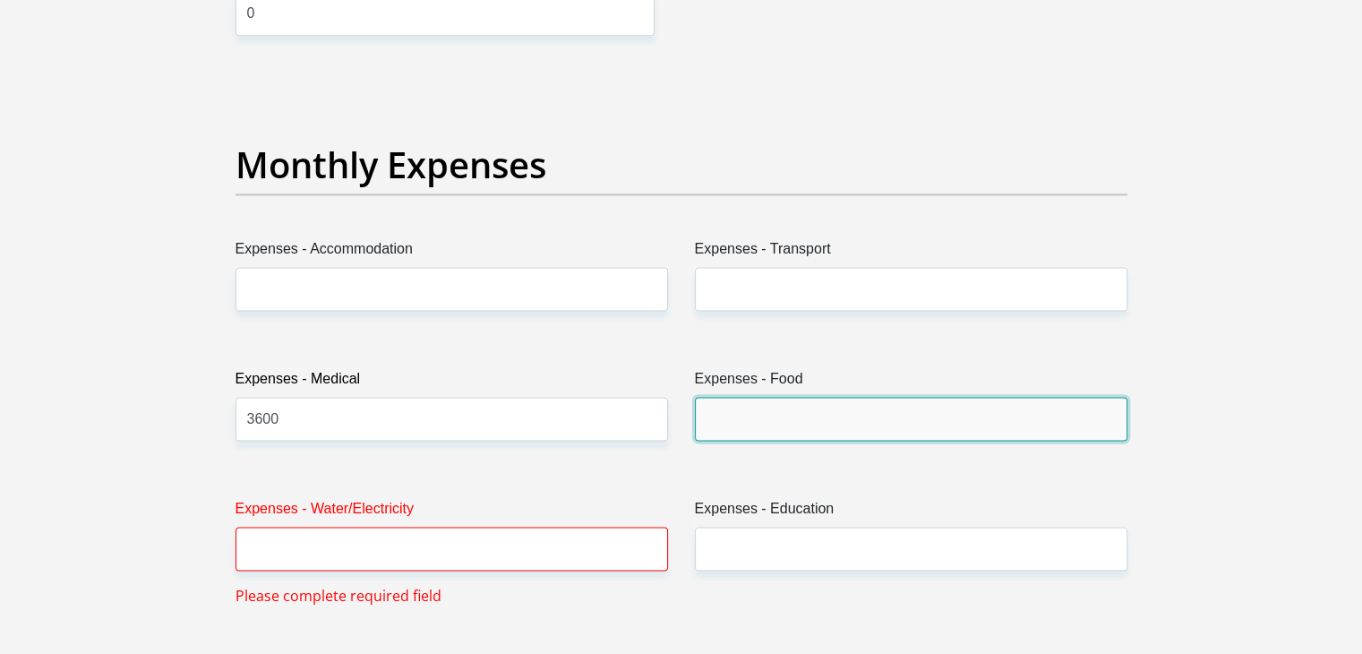
click at [739, 423] on input "Expenses - Food" at bounding box center [911, 419] width 432 height 44
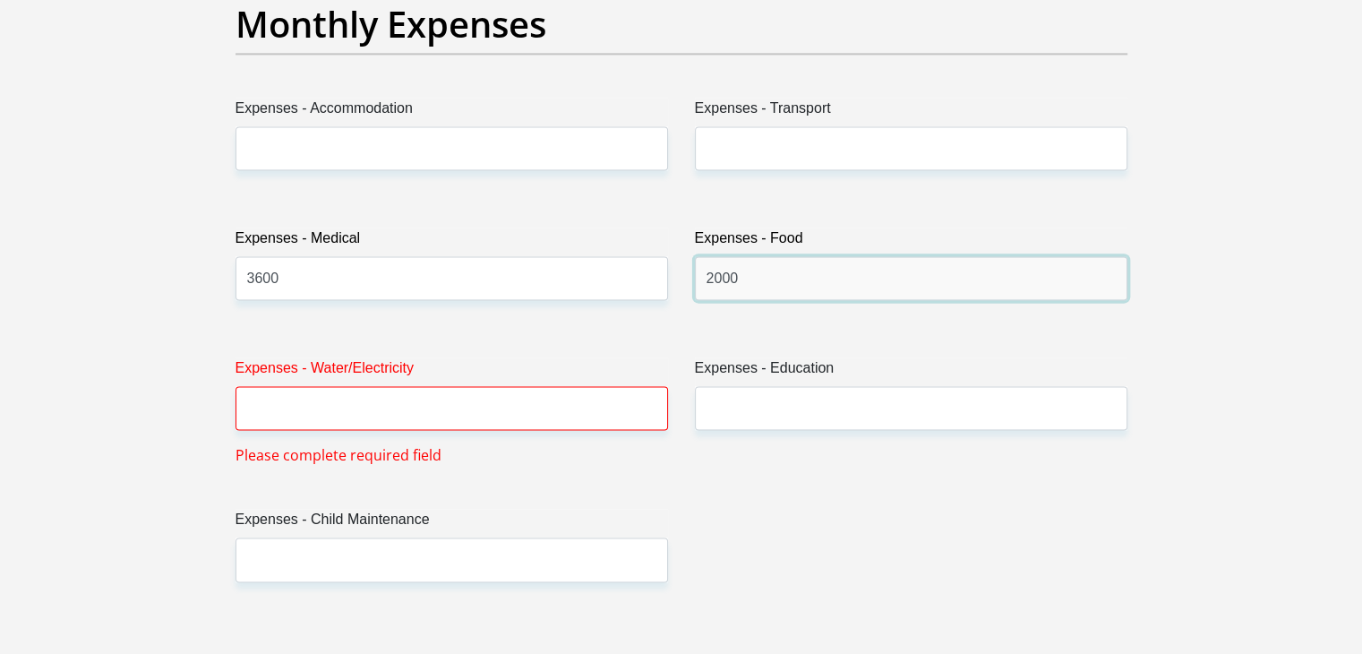
scroll to position [2602, 0]
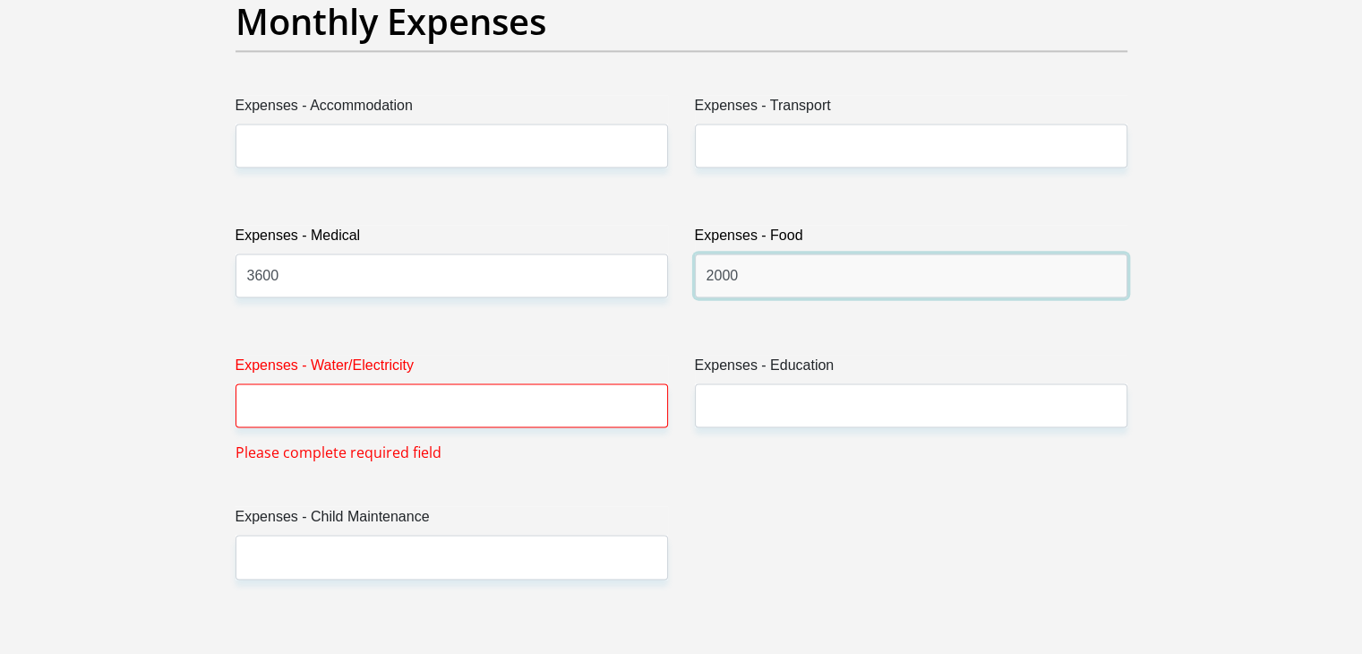
type input "2000"
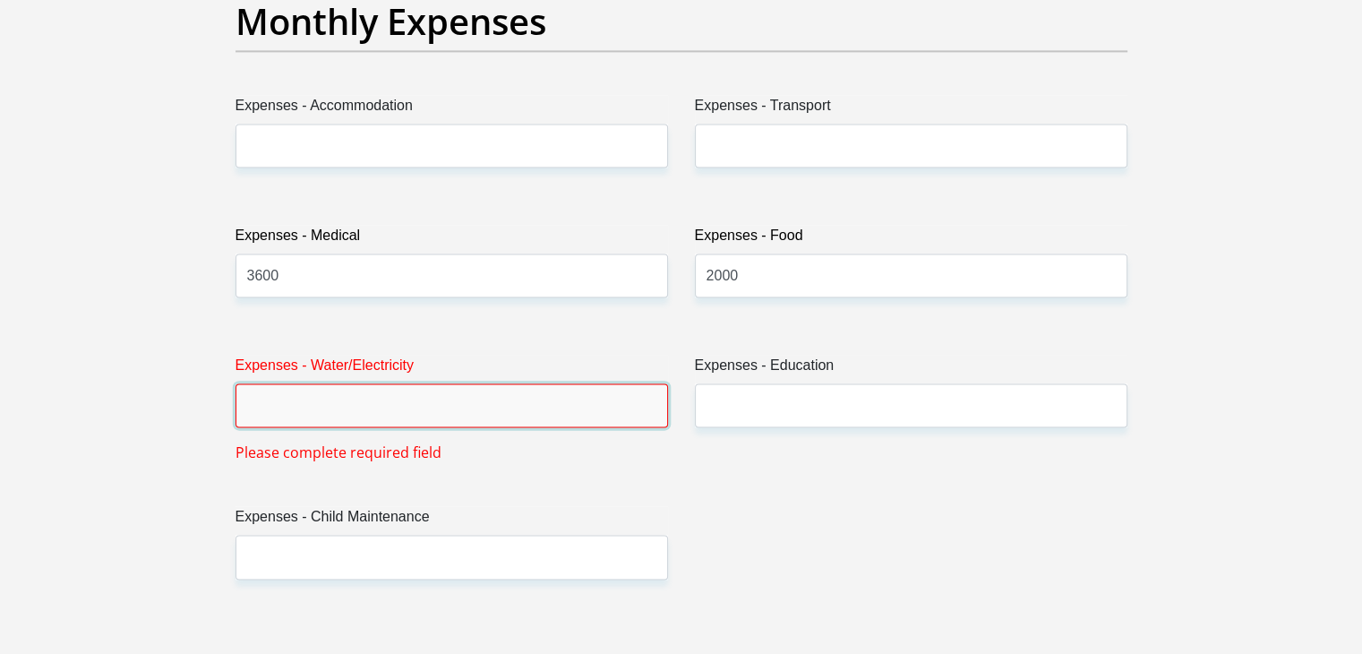
click at [291, 397] on input "Expenses - Water/Electricity" at bounding box center [451, 405] width 432 height 44
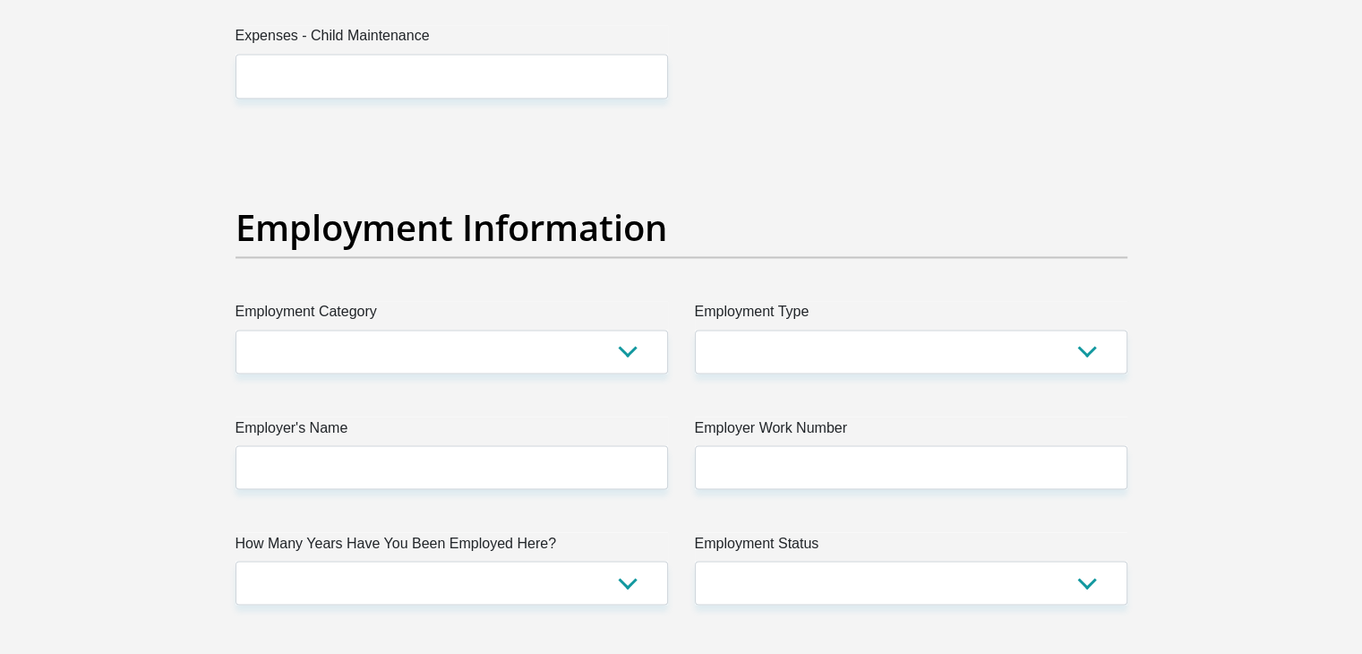
scroll to position [3083, 0]
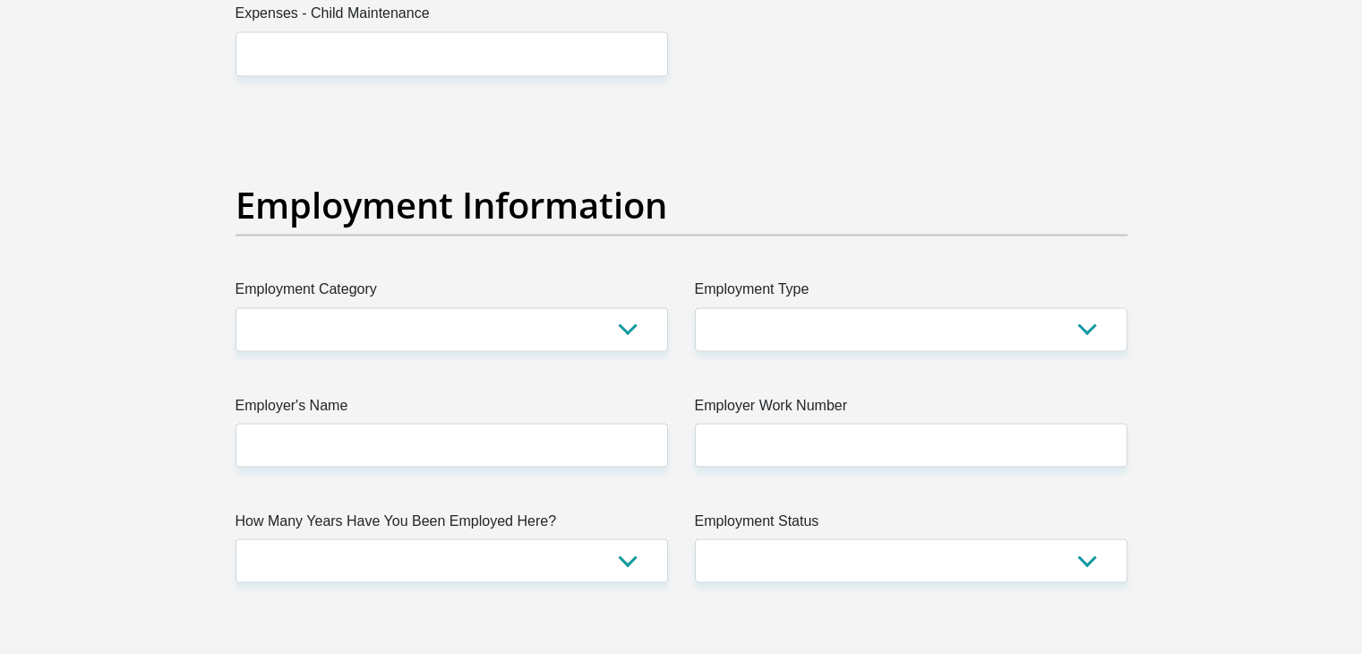
type input "500"
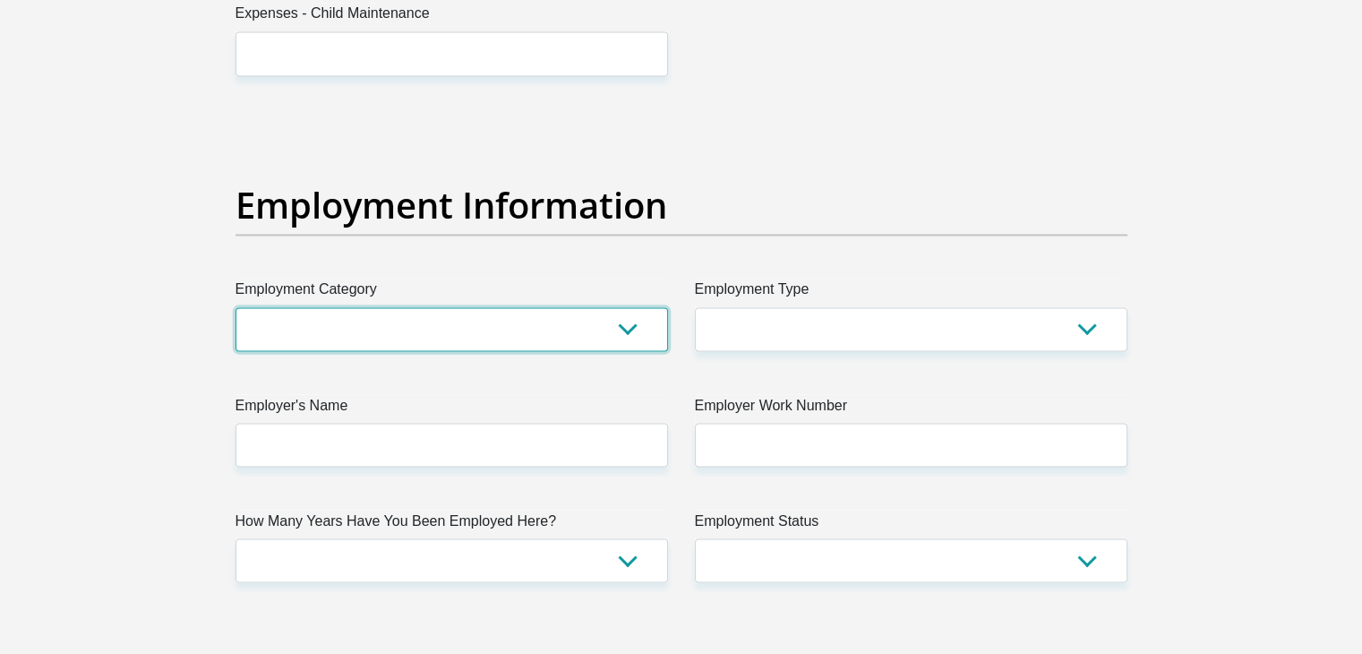
click at [626, 334] on select "AGRICULTURE ALCOHOL & TOBACCO CONSTRUCTION MATERIALS METALLURGY EQUIPMENT FOR R…" at bounding box center [451, 329] width 432 height 44
click at [585, 330] on select "AGRICULTURE ALCOHOL & TOBACCO CONSTRUCTION MATERIALS METALLURGY EQUIPMENT FOR R…" at bounding box center [451, 329] width 432 height 44
click at [640, 323] on select "AGRICULTURE ALCOHOL & TOBACCO CONSTRUCTION MATERIALS METALLURGY EQUIPMENT FOR R…" at bounding box center [451, 329] width 432 height 44
select select "74"
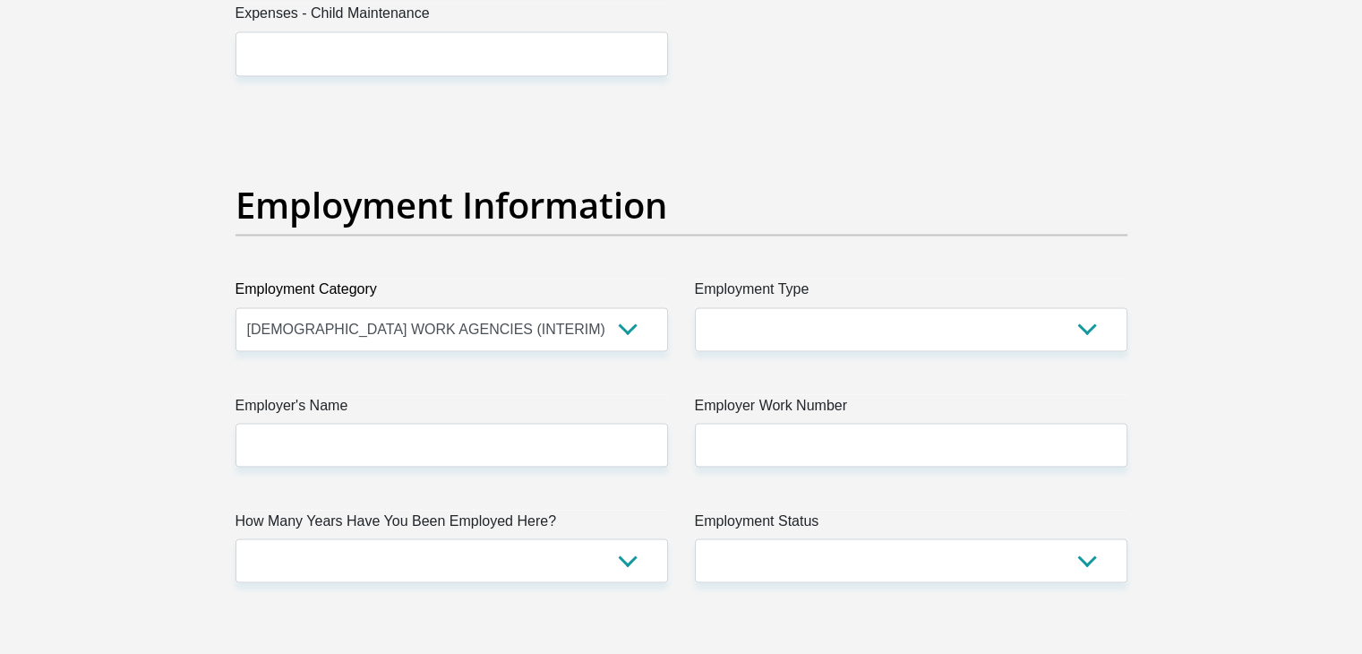
click at [833, 105] on div "Title Mr Ms Mrs Dr [PERSON_NAME] First Name [PERSON_NAME] Surname vonAllemann I…" at bounding box center [681, 110] width 918 height 5825
click at [627, 326] on select "AGRICULTURE ALCOHOL & TOBACCO CONSTRUCTION MATERIALS METALLURGY EQUIPMENT FOR R…" at bounding box center [451, 329] width 432 height 44
select select
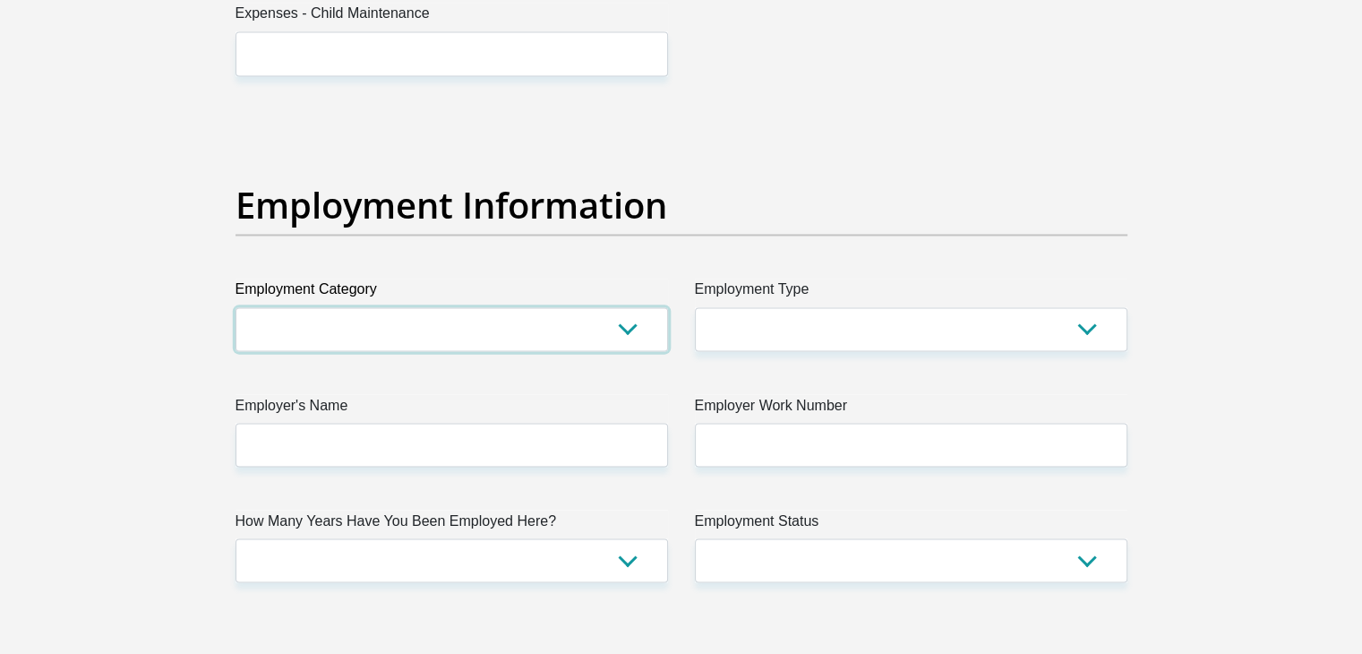
click at [235, 307] on select "AGRICULTURE ALCOHOL & TOBACCO CONSTRUCTION MATERIALS METALLURGY EQUIPMENT FOR R…" at bounding box center [451, 329] width 432 height 44
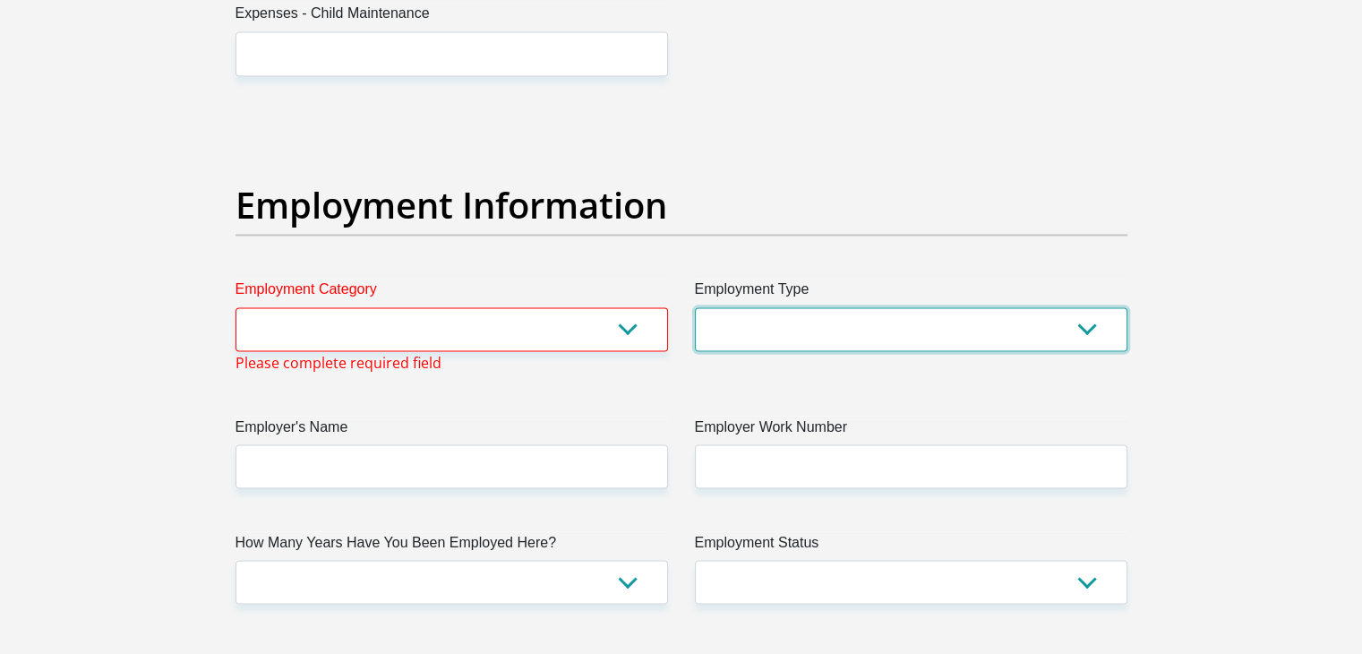
click at [1078, 323] on select "College/Lecturer Craft Seller Creative Driver Executive Farmer Forces - Non Com…" at bounding box center [911, 329] width 432 height 44
select select "Permanent Teacher"
click at [695, 307] on select "College/Lecturer Craft Seller Creative Driver Executive Farmer Forces - Non Com…" at bounding box center [911, 329] width 432 height 44
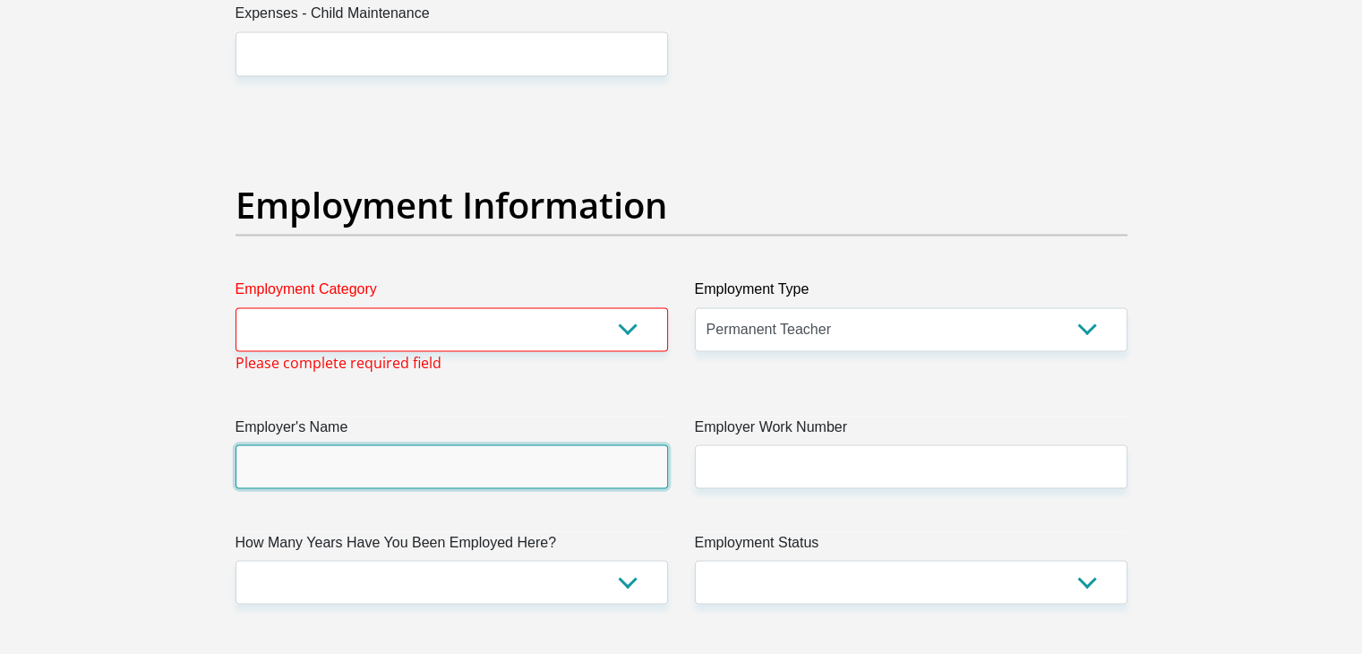
click at [501, 476] on input "Employer's Name" at bounding box center [451, 466] width 432 height 44
type input "Y"
type input "Umhlaliprepschool"
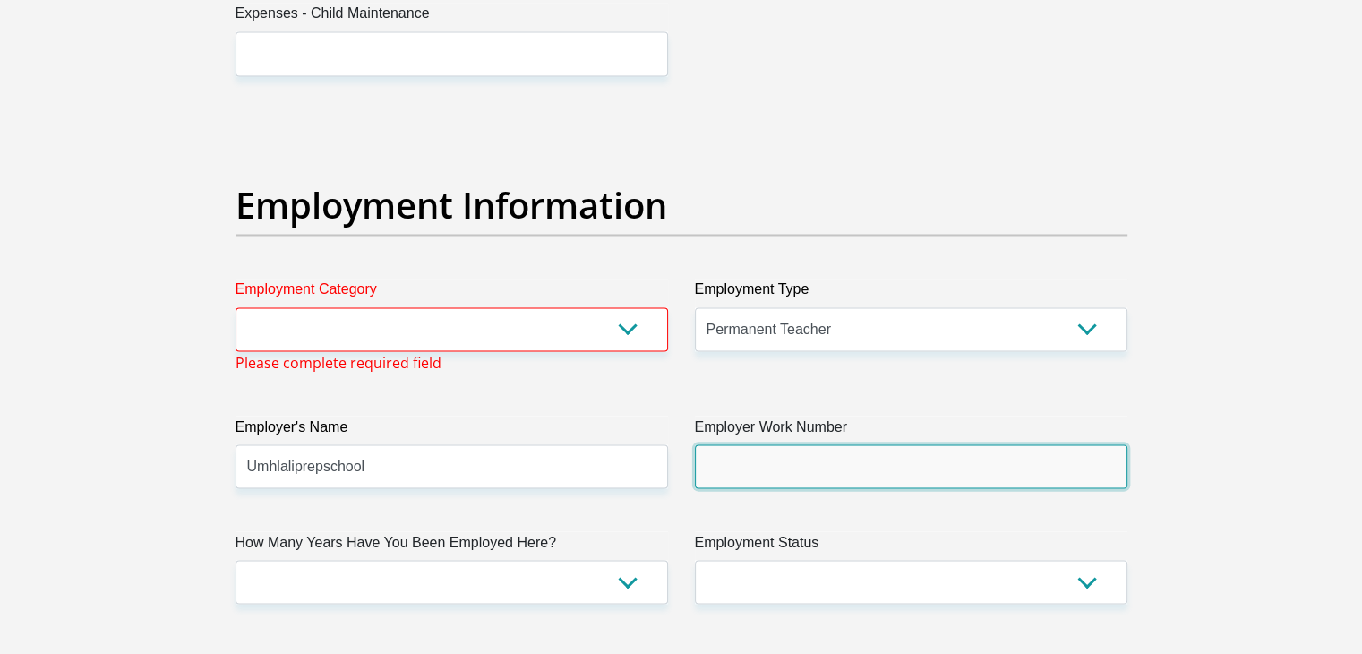
click at [729, 469] on input "Employer Work Number" at bounding box center [911, 466] width 432 height 44
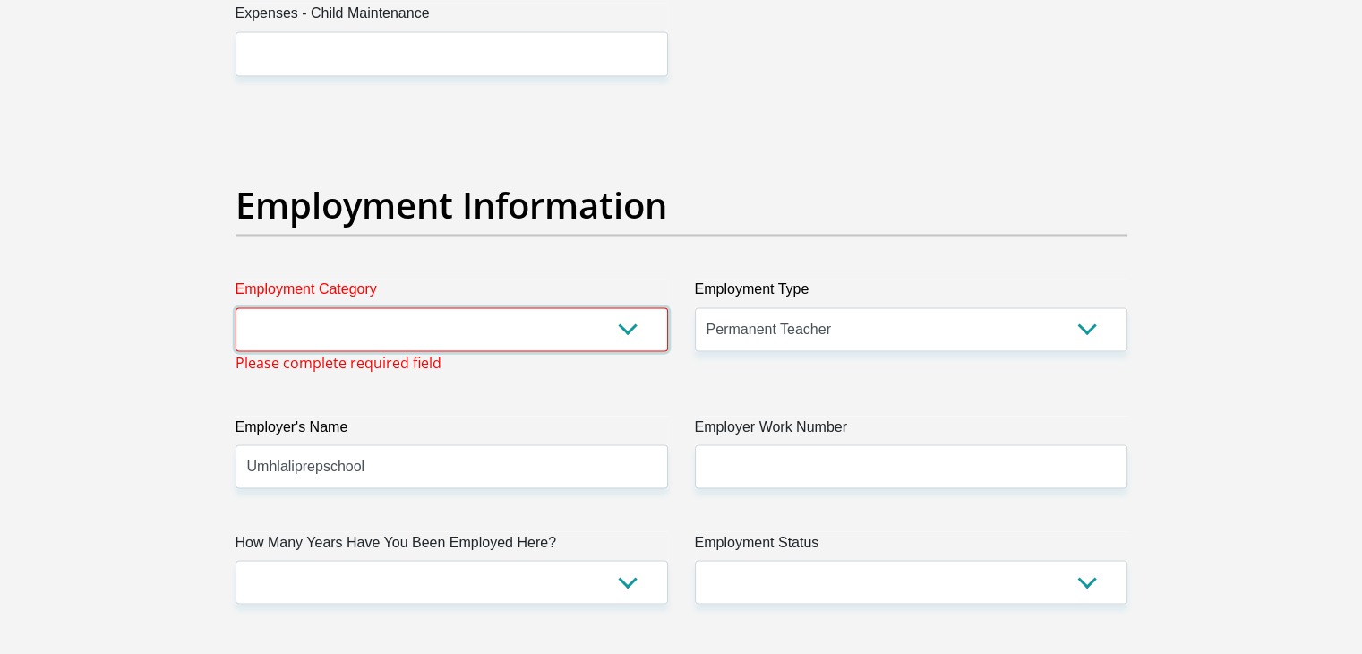
click at [627, 329] on select "AGRICULTURE ALCOHOL & TOBACCO CONSTRUCTION MATERIALS METALLURGY EQUIPMENT FOR R…" at bounding box center [451, 329] width 432 height 44
click at [235, 307] on select "AGRICULTURE ALCOHOL & TOBACCO CONSTRUCTION MATERIALS METALLURGY EQUIPMENT FOR R…" at bounding box center [451, 329] width 432 height 44
click at [624, 315] on select "AGRICULTURE ALCOHOL & TOBACCO CONSTRUCTION MATERIALS METALLURGY EQUIPMENT FOR R…" at bounding box center [451, 329] width 432 height 44
select select "72"
click at [235, 307] on select "AGRICULTURE ALCOHOL & TOBACCO CONSTRUCTION MATERIALS METALLURGY EQUIPMENT FOR R…" at bounding box center [451, 329] width 432 height 44
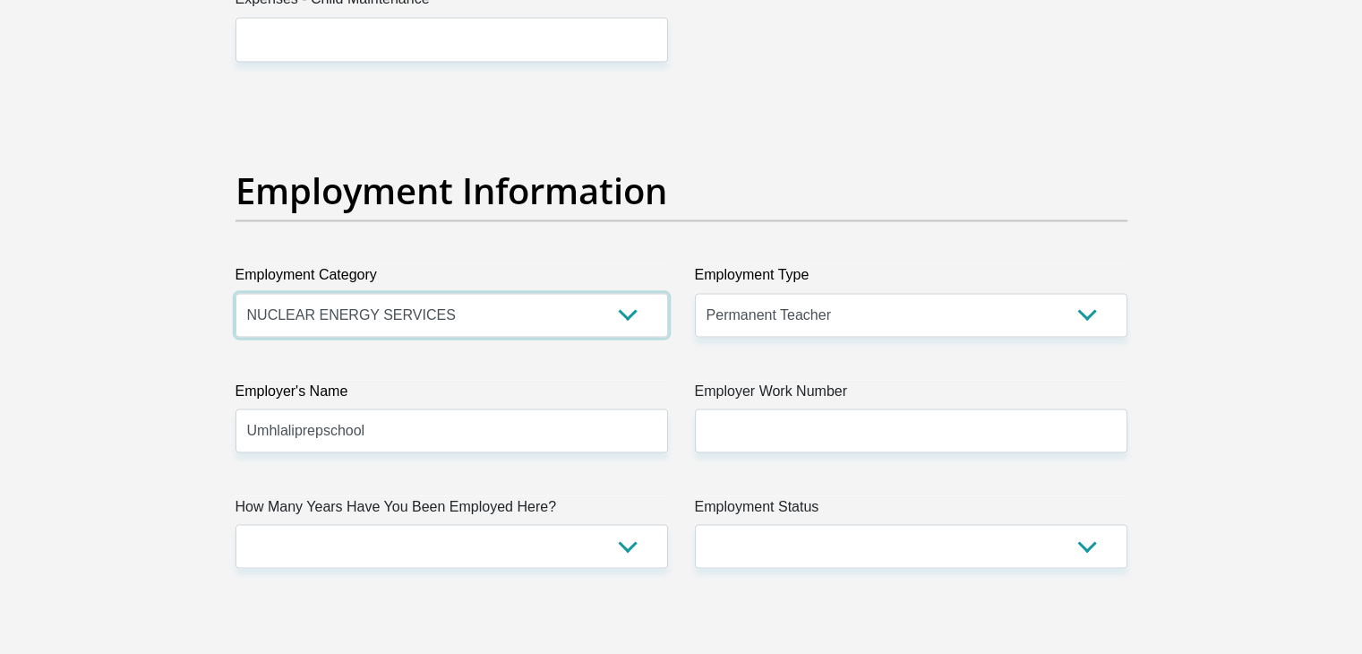
scroll to position [3099, 0]
